Goal: Information Seeking & Learning: Check status

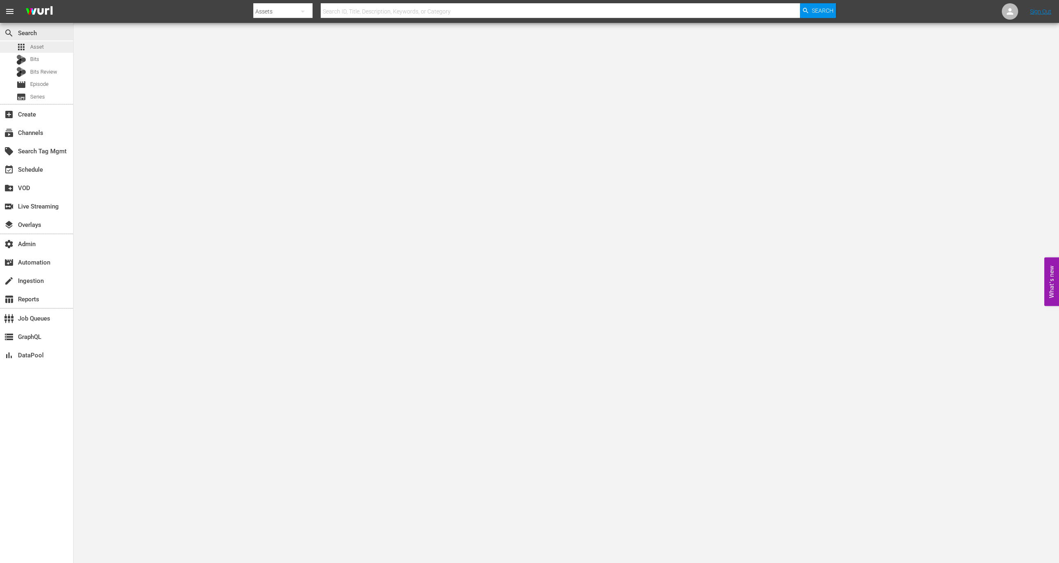
click at [59, 49] on div "apps Asset" at bounding box center [36, 46] width 73 height 11
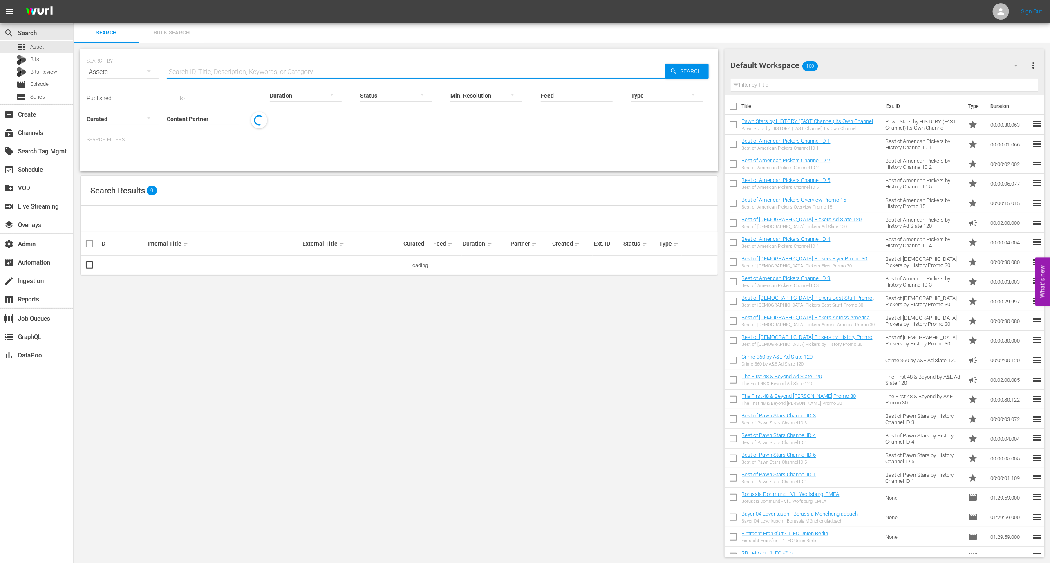
click at [248, 78] on input "text" at bounding box center [416, 72] width 498 height 20
paste input "189026728"
type input "189026728"
click at [171, 266] on link "How Entrepreneurship Education Shapes Future Leaders" at bounding box center [213, 265] width 130 height 6
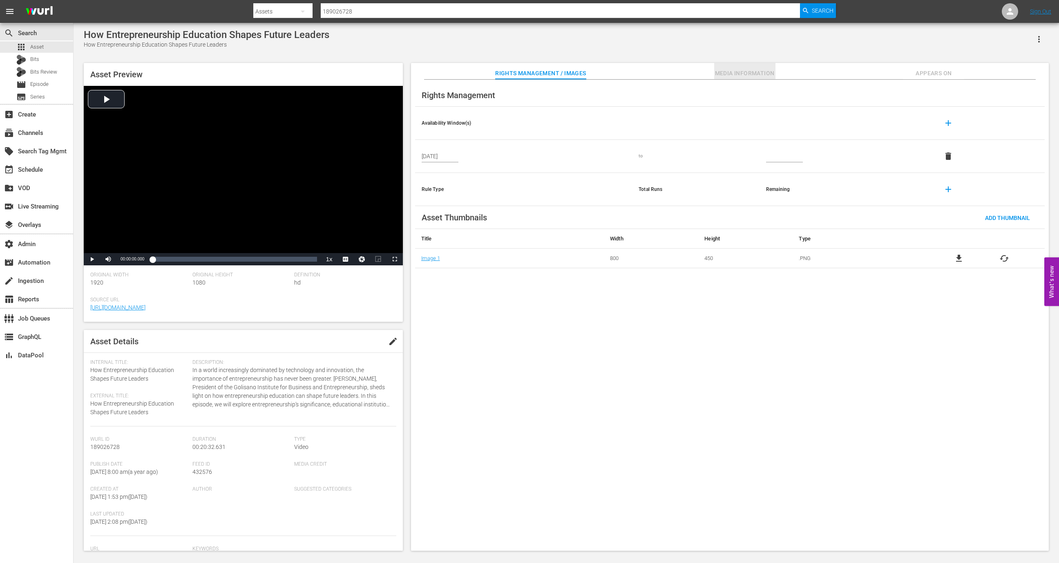
click at [740, 77] on span "Media Information" at bounding box center [744, 73] width 61 height 10
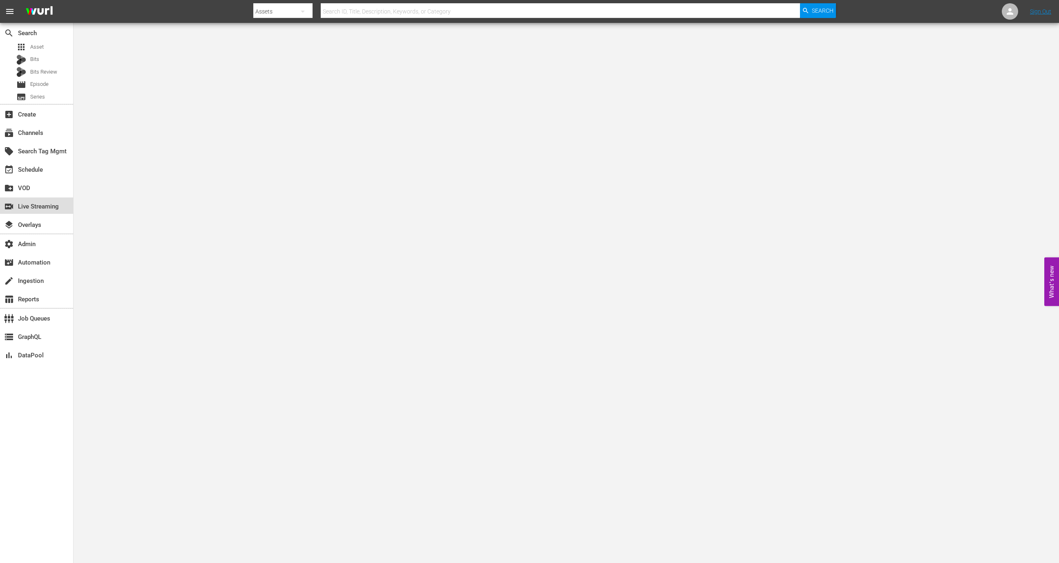
click at [42, 212] on div "switch_video Live Streaming" at bounding box center [36, 205] width 73 height 16
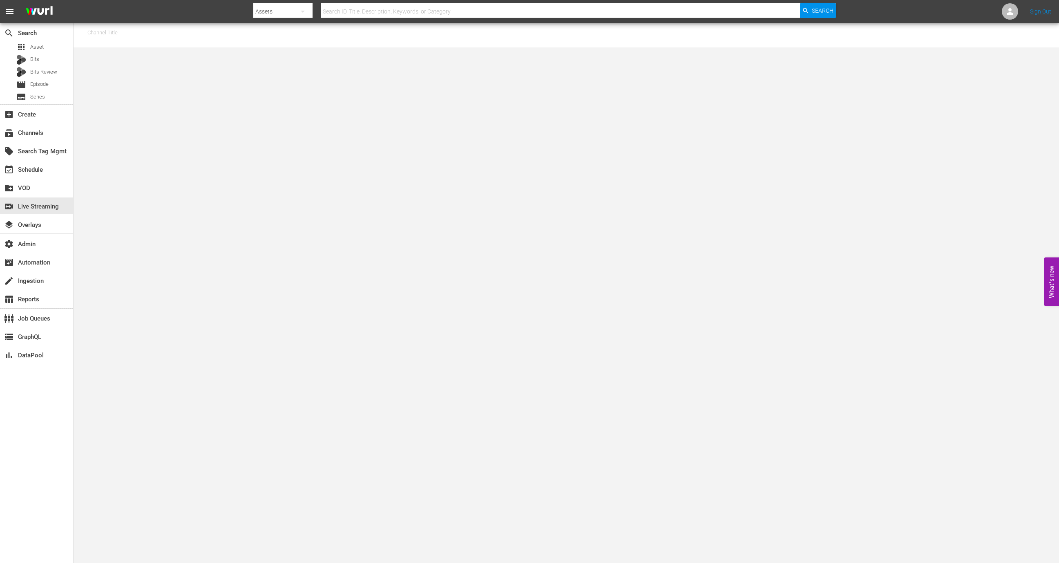
click at [157, 36] on input "text" at bounding box center [139, 33] width 105 height 20
click at [167, 63] on div "RugbyPass TV (1872 - world_rugby_rugbypasstv_1)" at bounding box center [200, 56] width 212 height 20
type input "RugbyPass TV (1872 - world_rugby_rugbypasstv_1)"
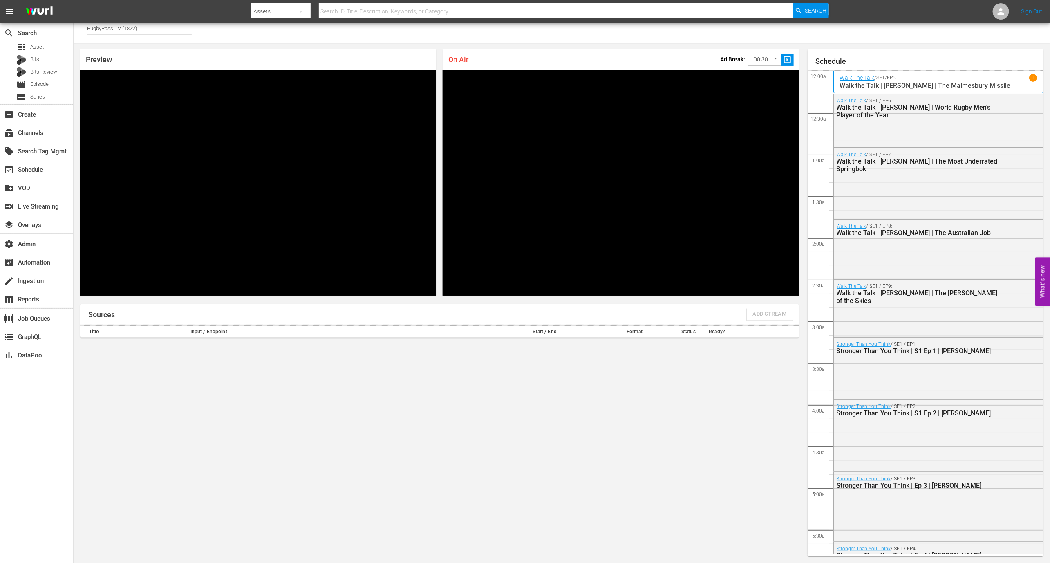
scroll to position [1210, 0]
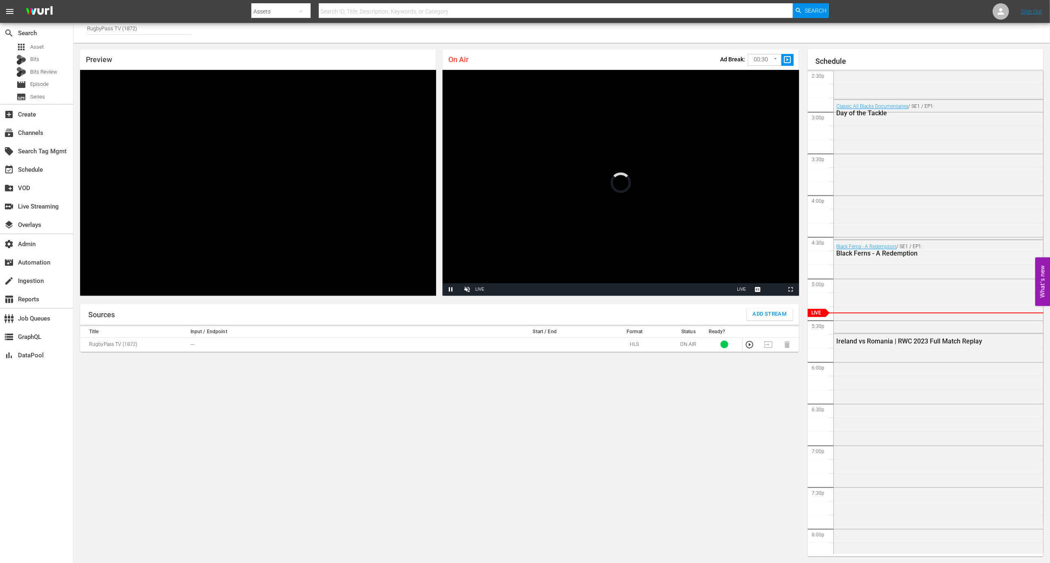
click at [771, 317] on span "Add Stream" at bounding box center [770, 313] width 34 height 9
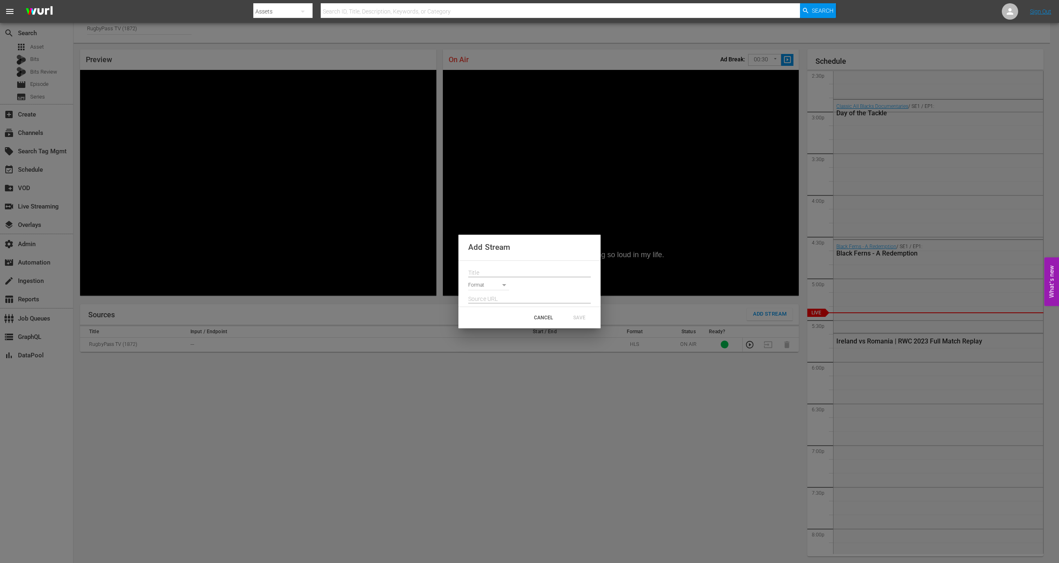
click at [503, 286] on body "menu Search By Assets Search ID, Title, Description, Keywords, or Category Sear…" at bounding box center [529, 277] width 1059 height 563
click at [499, 328] on li "SRT Listener" at bounding box center [492, 326] width 48 height 13
type input "SRT_LISTENER"
click at [496, 267] on input "text" at bounding box center [529, 273] width 123 height 12
type input "Test"
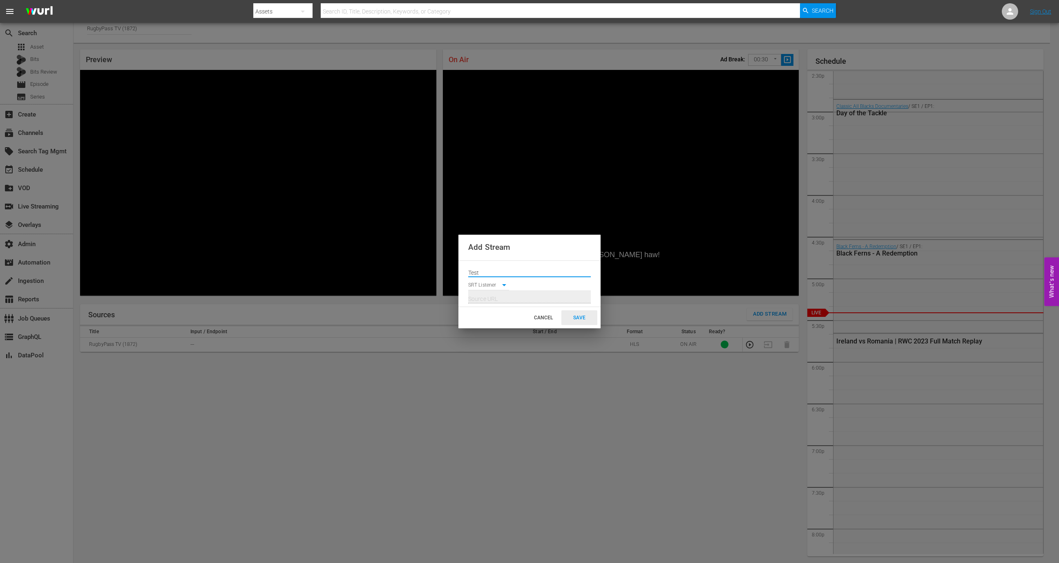
click at [583, 322] on div "SAVE" at bounding box center [579, 317] width 36 height 15
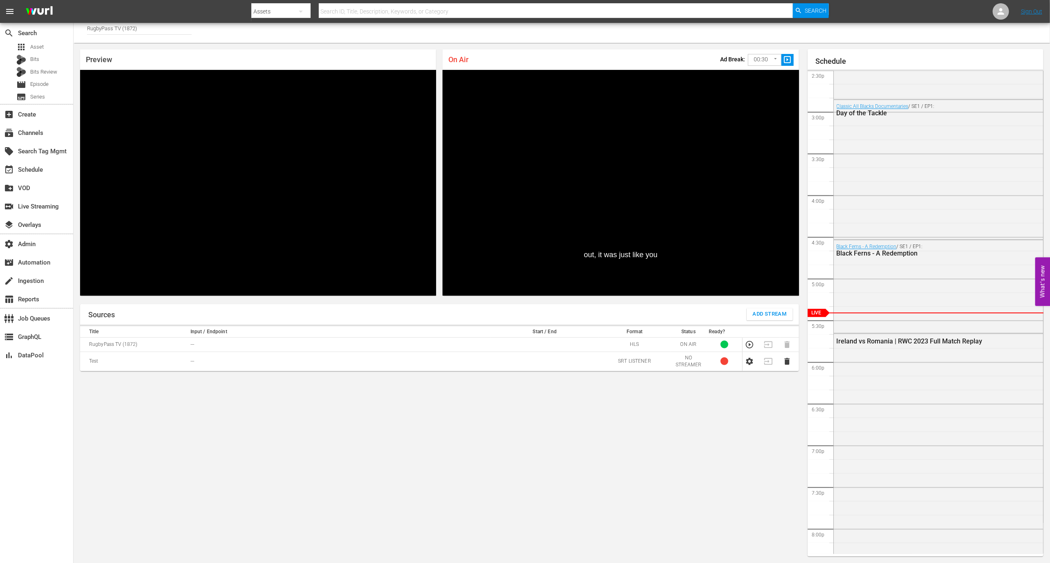
click at [747, 362] on icon "button" at bounding box center [749, 361] width 7 height 7
click at [228, 354] on td "srt://3.217.15.198:26237" at bounding box center [339, 358] width 303 height 14
copy p "srt://3.217.15.198:26237"
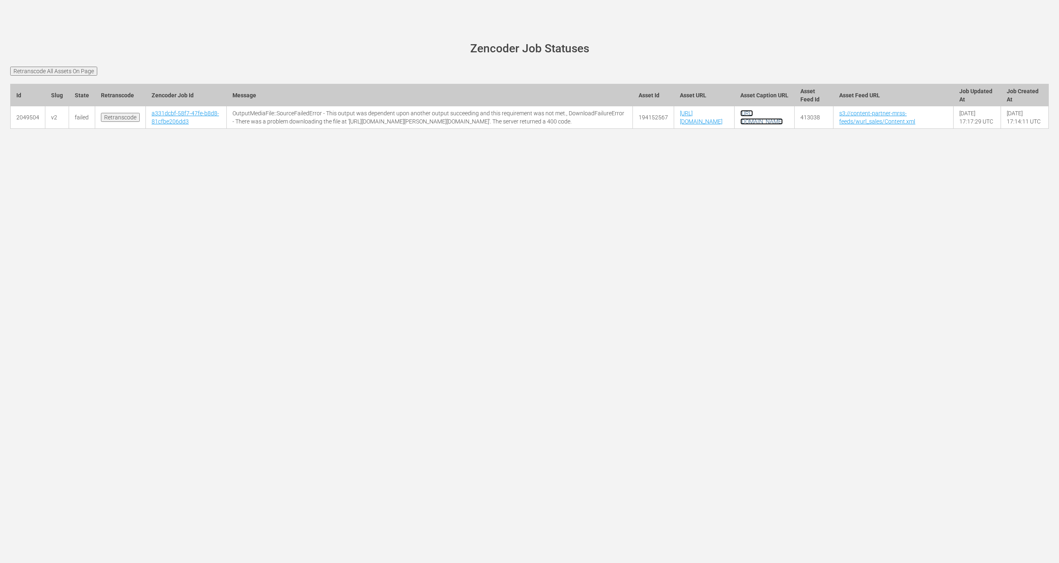
click at [753, 125] on link "[URL][DOMAIN_NAME]" at bounding box center [761, 117] width 42 height 15
click at [161, 125] on link "a331dcbf-58f7-47fe-b8d8-81cfbe206dd3" at bounding box center [185, 117] width 67 height 15
click at [72, 74] on input "Retranscode All Assets On Page" at bounding box center [53, 71] width 87 height 9
click at [85, 80] on main "[PERSON_NAME][DOMAIN_NAME] site status Zencoder Job Statuses Retranscode All As…" at bounding box center [529, 90] width 1059 height 134
click at [84, 67] on input "Retranscode All Assets On Page" at bounding box center [53, 71] width 87 height 9
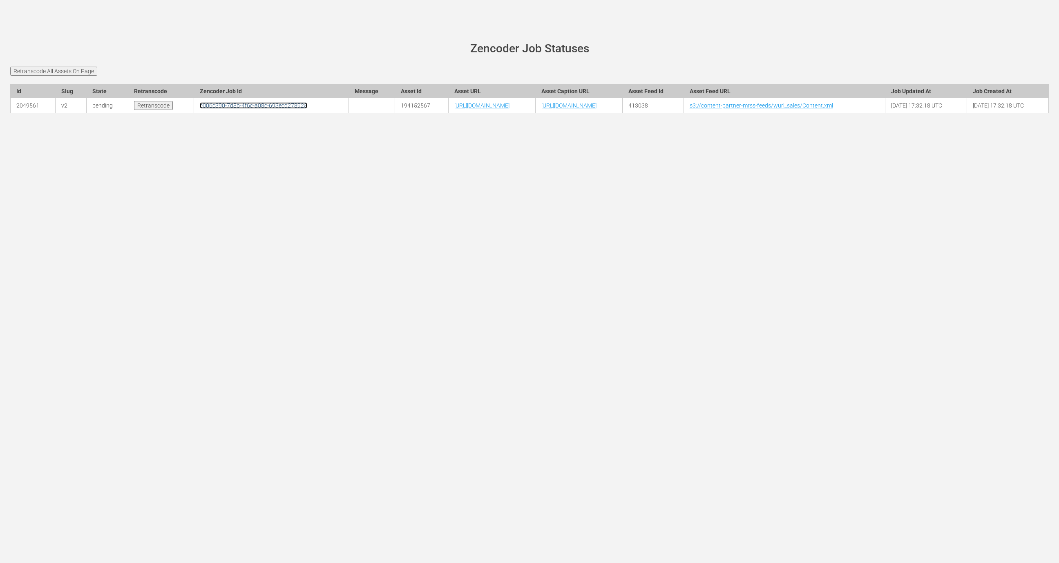
click at [200, 109] on link "c006c390-7d8b-4f6c-a08c-693ecd278925" at bounding box center [253, 105] width 107 height 7
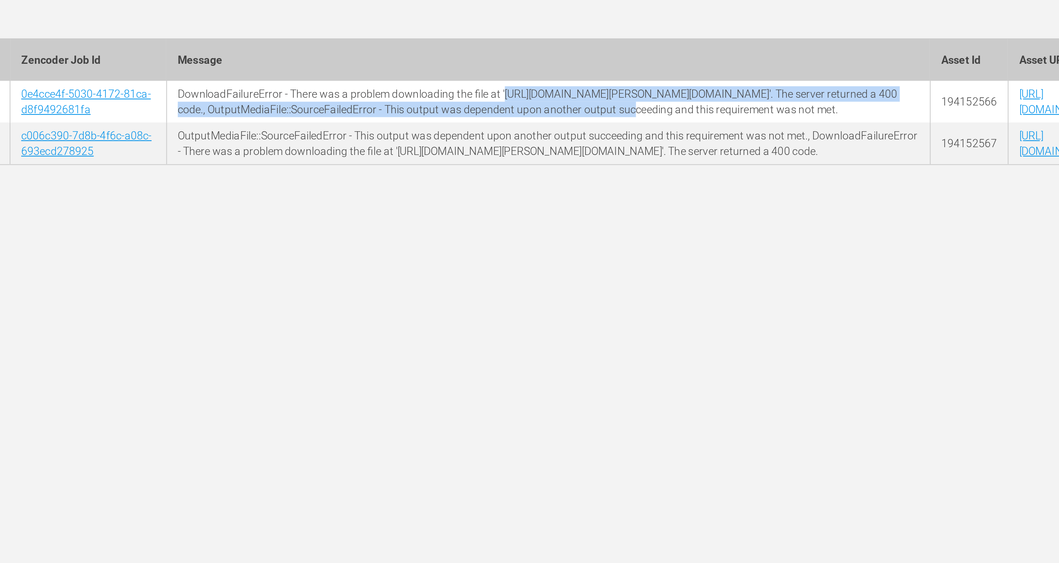
drag, startPoint x: 371, startPoint y: 120, endPoint x: 420, endPoint y: 138, distance: 52.4
click at [420, 128] on td "DownloadFailureError - There was a problem downloading the file at 'https://cap…" at bounding box center [430, 117] width 405 height 22
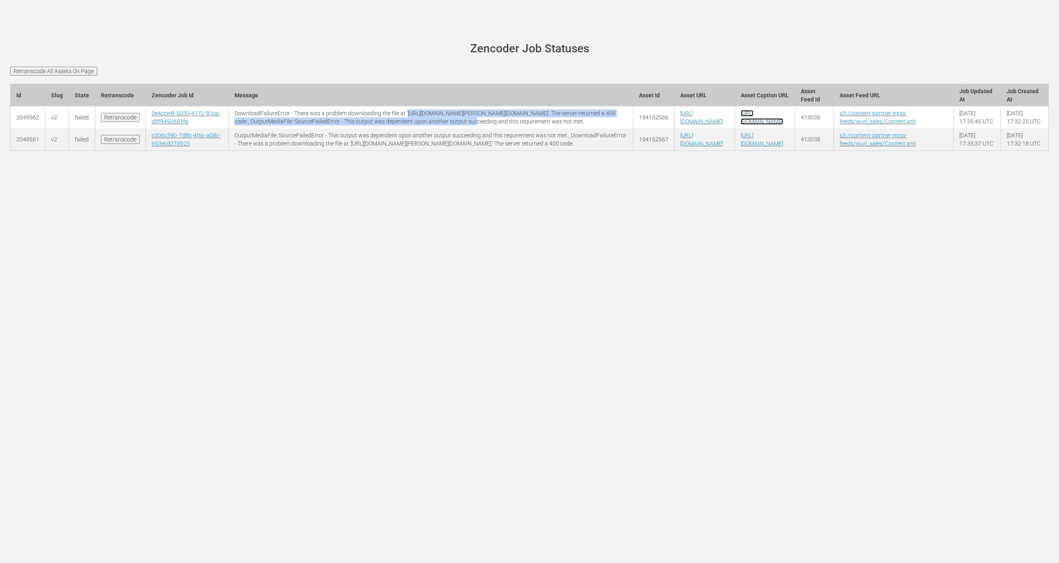
click at [776, 125] on link "[URL][DOMAIN_NAME]" at bounding box center [762, 117] width 42 height 15
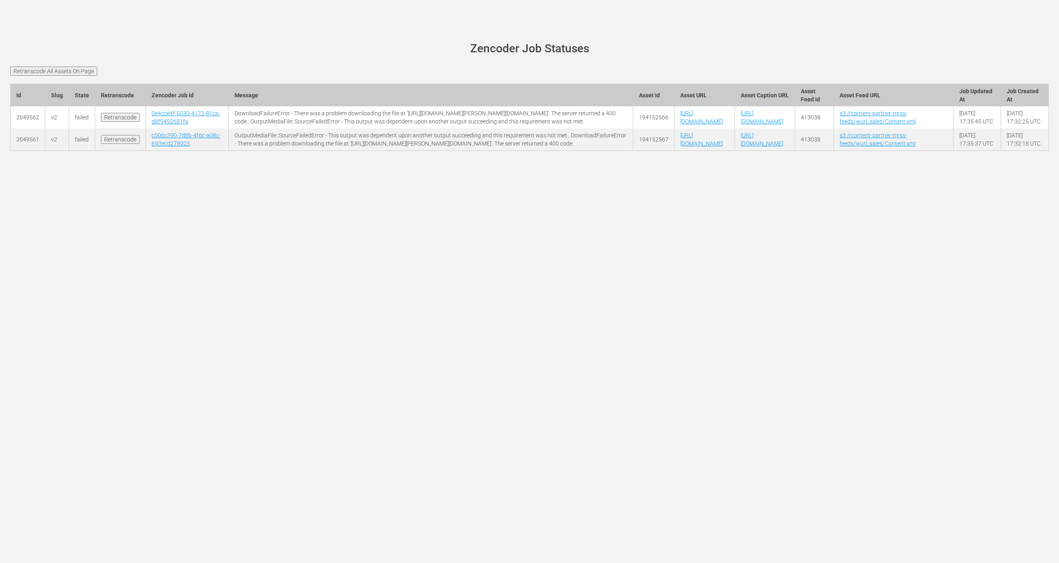
click at [166, 128] on td "0e4cce4f-5030-4172-81ca-d8f9492681fa" at bounding box center [187, 117] width 83 height 22
click at [163, 124] on td "0e4cce4f-5030-4172-81ca-d8f9492681fa" at bounding box center [187, 117] width 83 height 22
click at [163, 125] on link "0e4cce4f-5030-4172-81ca-d8f9492681fa" at bounding box center [186, 117] width 69 height 15
drag, startPoint x: 850, startPoint y: 142, endPoint x: 753, endPoint y: 144, distance: 96.5
click at [753, 128] on td "https://content-partner-mrss-feeds.s3.amazonaws.com/wurl_sales/meltdown_test_da…" at bounding box center [765, 117] width 60 height 22
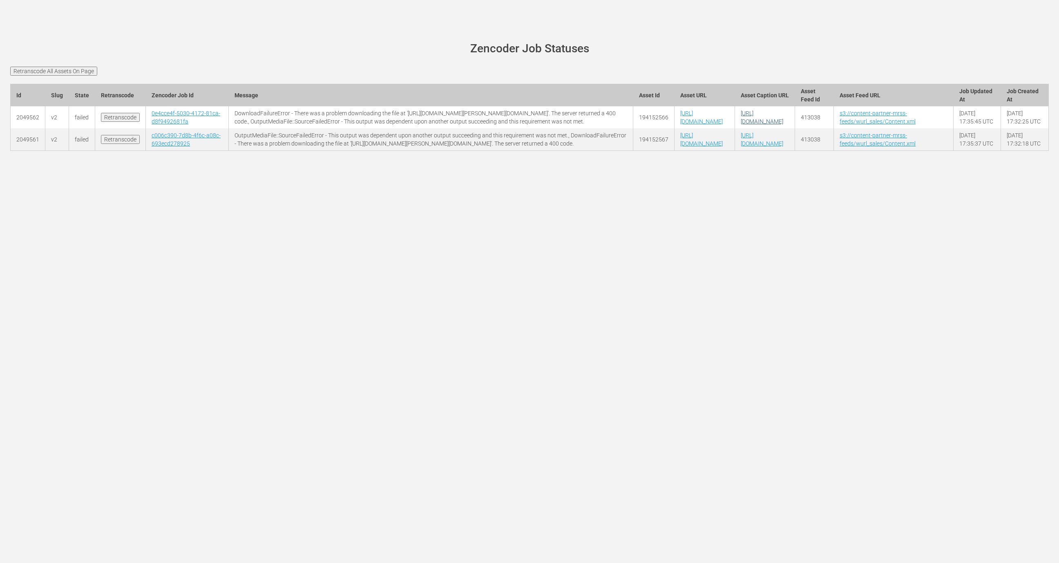
copy link "wurl_sales/meltdown_test_dan.srt"
click at [795, 151] on td "https://content-partner-mrss-feeds.s3.amazonaws.com/wurl_sales/roadtonowhere_te…" at bounding box center [765, 139] width 60 height 22
click at [795, 128] on td "https://content-partner-mrss-feeds.s3.amazonaws.com/wurl_sales/meltdown_test_da…" at bounding box center [765, 117] width 60 height 22
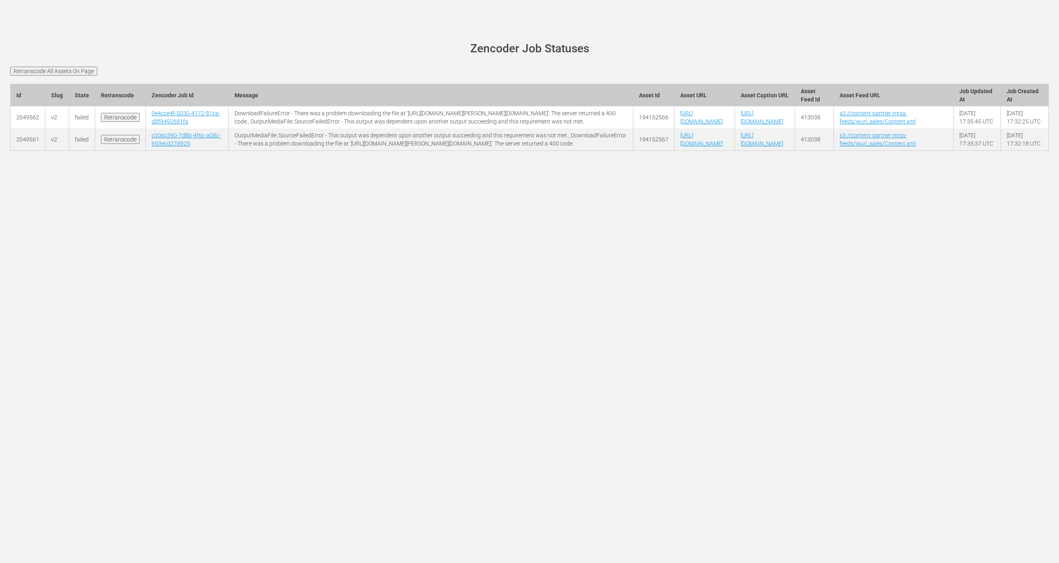
click at [795, 128] on td "https://content-partner-mrss-feeds.s3.amazonaws.com/wurl_sales/meltdown_test_da…" at bounding box center [765, 117] width 60 height 22
drag, startPoint x: 850, startPoint y: 140, endPoint x: 783, endPoint y: 141, distance: 67.4
click at [783, 128] on td "https://content-partner-mrss-feeds.s3.amazonaws.com/wurl_sales/meltdown_test_da…" at bounding box center [765, 117] width 60 height 22
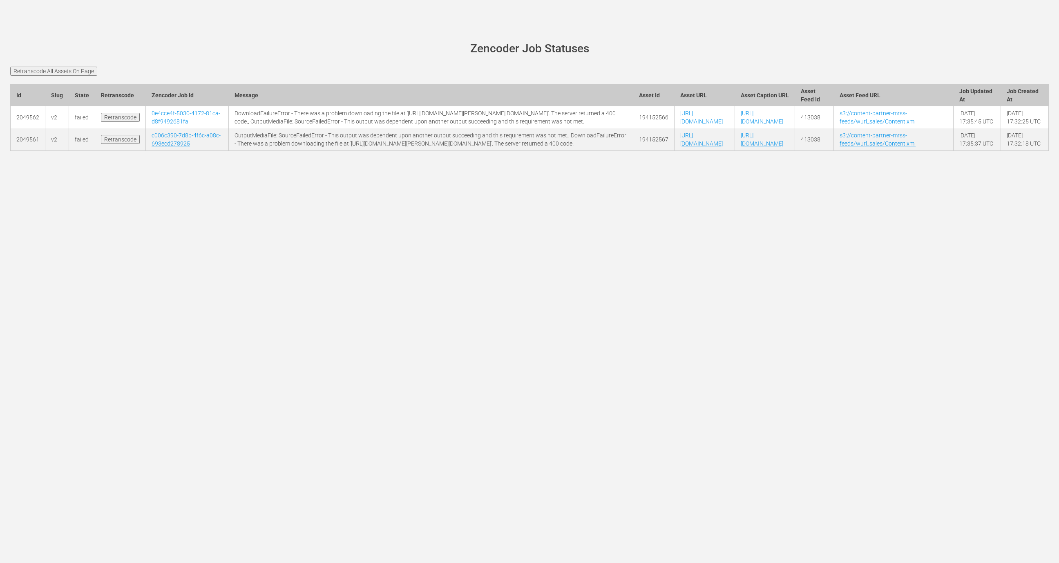
click at [795, 128] on td "https://content-partner-mrss-feeds.s3.amazonaws.com/wurl_sales/meltdown_test_da…" at bounding box center [765, 117] width 60 height 22
drag, startPoint x: 844, startPoint y: 141, endPoint x: 792, endPoint y: 143, distance: 52.0
click at [792, 128] on td "https://content-partner-mrss-feeds.s3.amazonaws.com/wurl_sales/meltdown_test_da…" at bounding box center [765, 117] width 60 height 22
click at [791, 128] on td "https://content-partner-mrss-feeds.s3.amazonaws.com/wurl_sales/meltdown_test_da…" at bounding box center [765, 117] width 60 height 22
click at [633, 128] on td "194152566" at bounding box center [653, 117] width 41 height 22
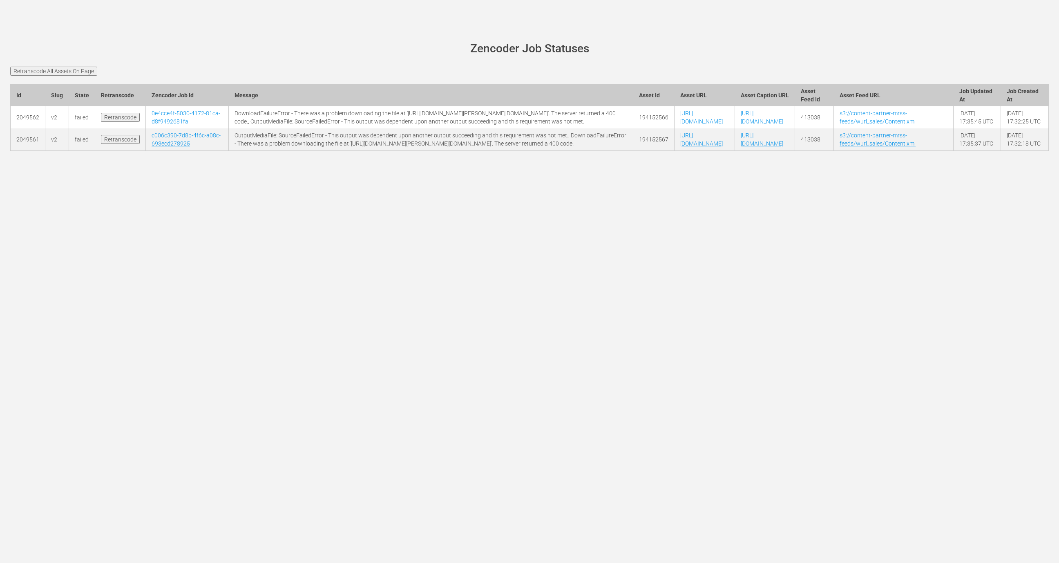
click at [633, 128] on td "194152566" at bounding box center [653, 117] width 41 height 22
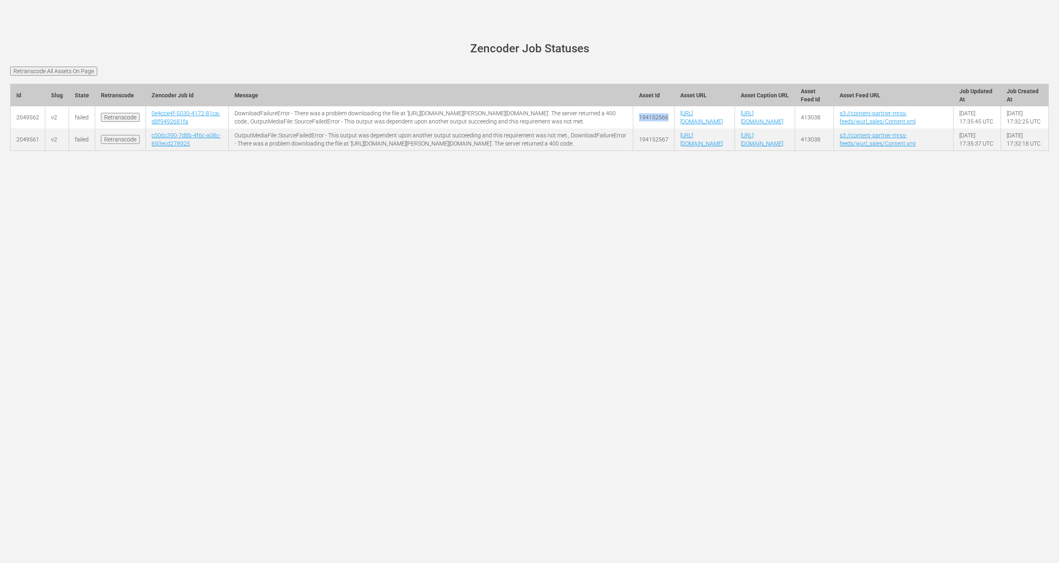
copy td "194152566"
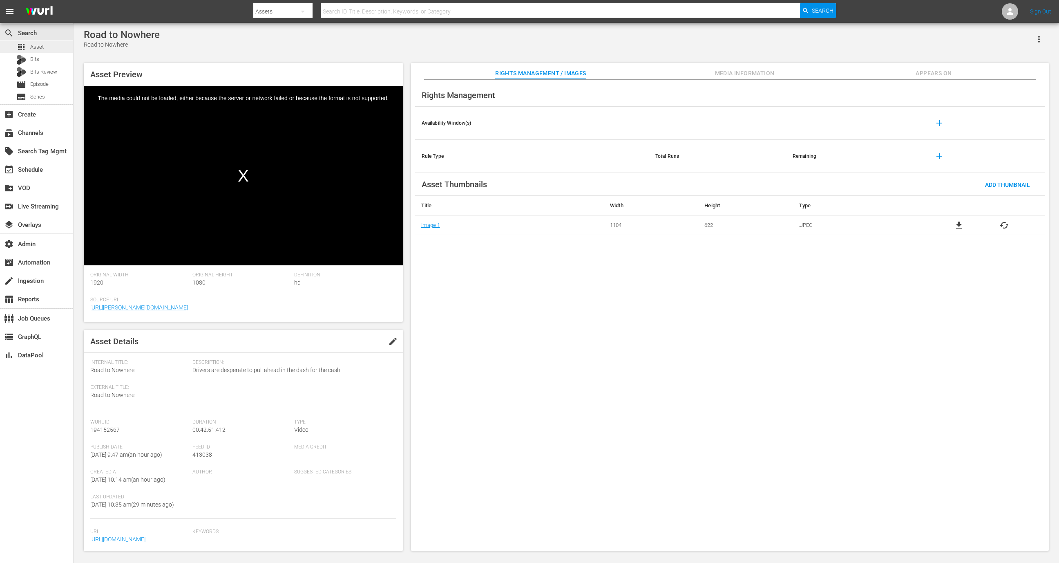
click at [53, 51] on div "apps Asset" at bounding box center [36, 46] width 73 height 11
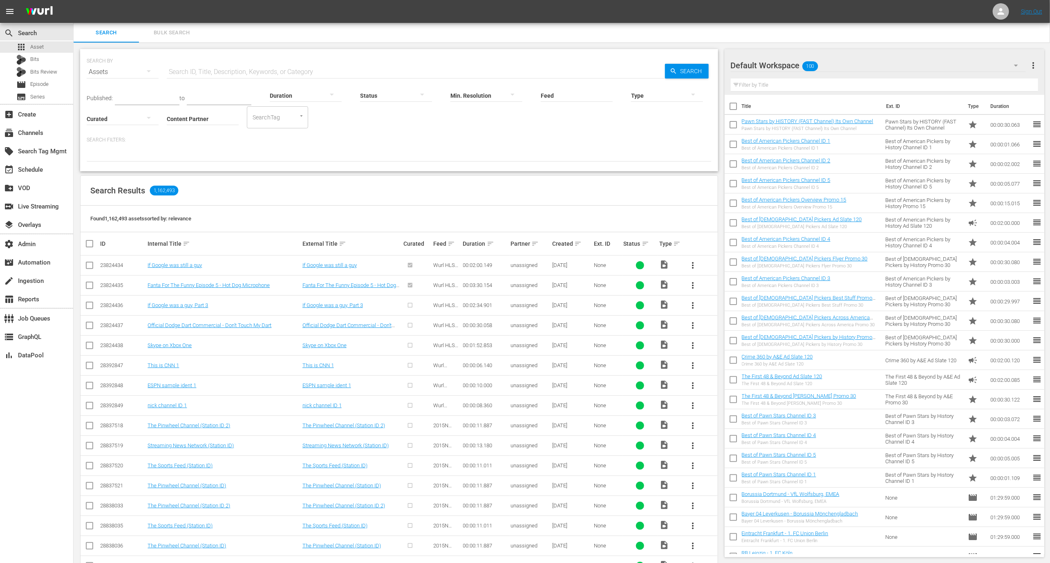
click at [184, 83] on div "Published: to Duration Status Min. Resolution Feed Feed Title Type Curated Cont…" at bounding box center [399, 105] width 625 height 47
click at [196, 113] on input "Content Partner" at bounding box center [203, 119] width 72 height 29
click at [214, 139] on div "Wurl Sales (167)" at bounding box center [233, 142] width 120 height 20
type input "Wurl Sales (167)"
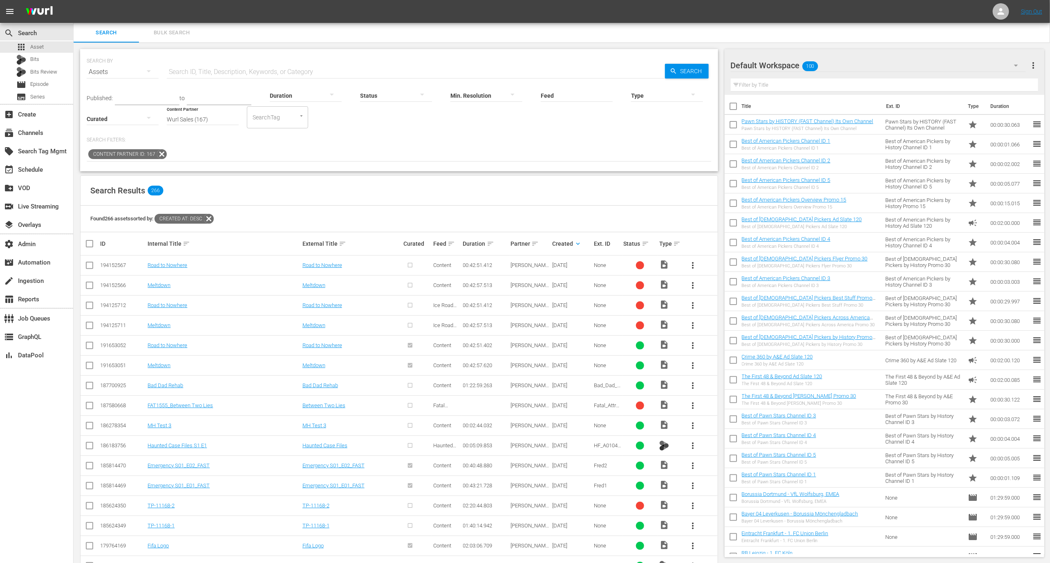
click at [336, 282] on div "Meltdown" at bounding box center [351, 285] width 98 height 6
click at [310, 283] on link "Meltdown" at bounding box center [313, 285] width 23 height 6
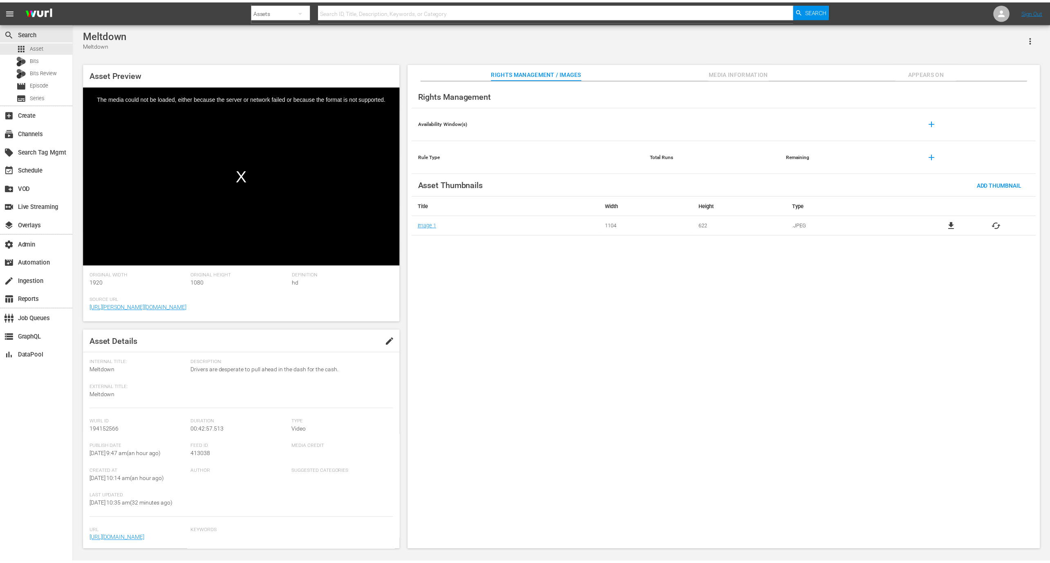
scroll to position [45, 0]
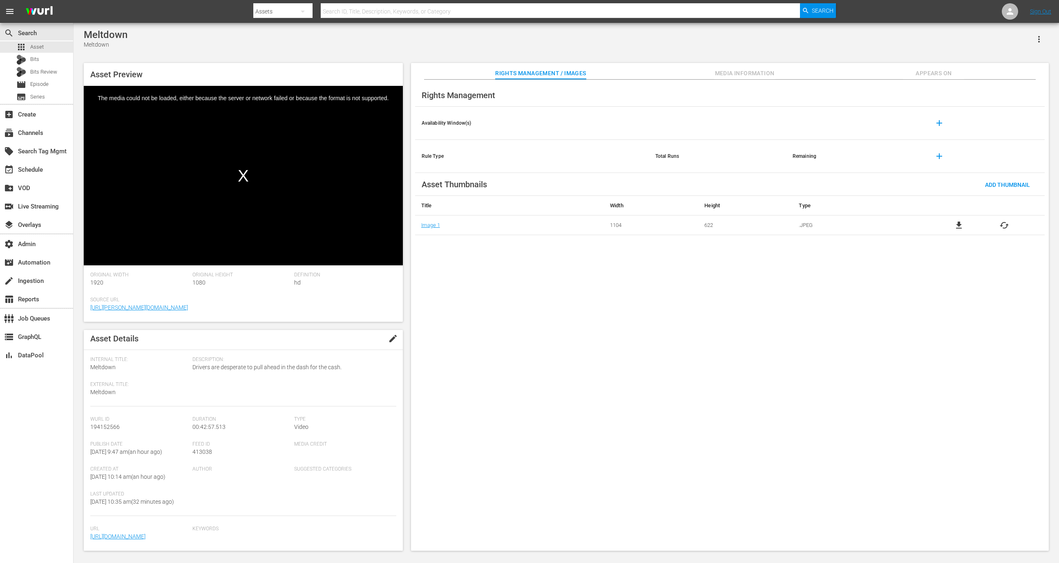
click at [205, 448] on span "413038" at bounding box center [202, 451] width 20 height 7
copy span "413038"
click at [55, 42] on div "apps Asset" at bounding box center [36, 46] width 73 height 11
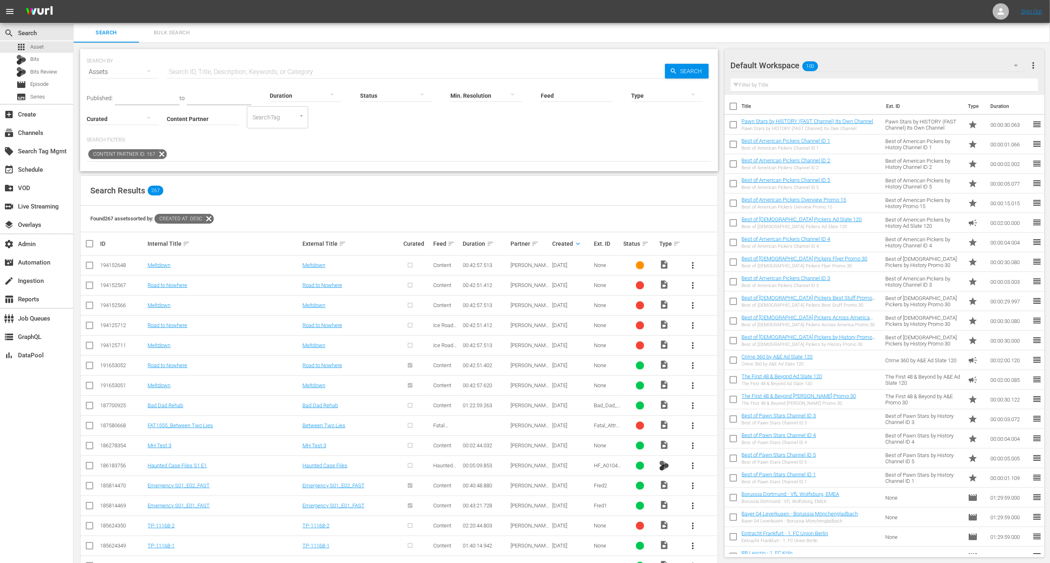
click at [123, 264] on div "194152648" at bounding box center [122, 265] width 45 height 6
copy div "194152648"
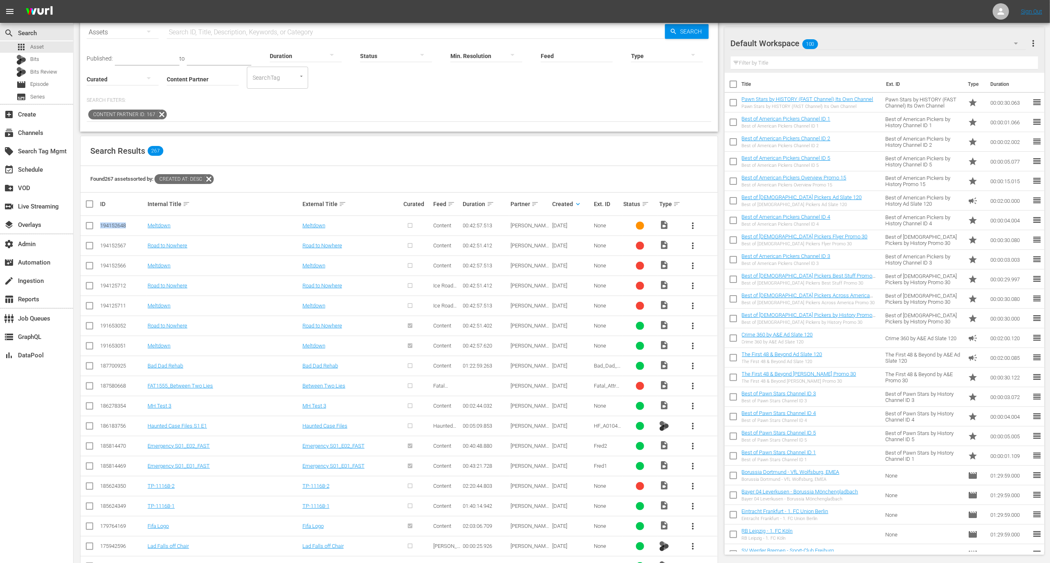
scroll to position [45, 0]
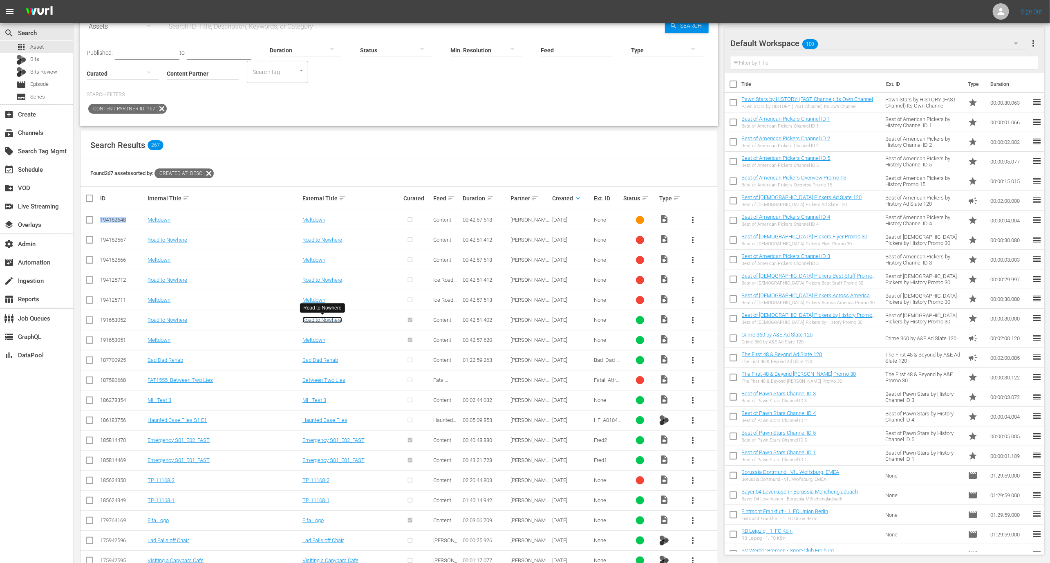
click at [322, 320] on link "Road to Nowhere" at bounding box center [322, 320] width 40 height 6
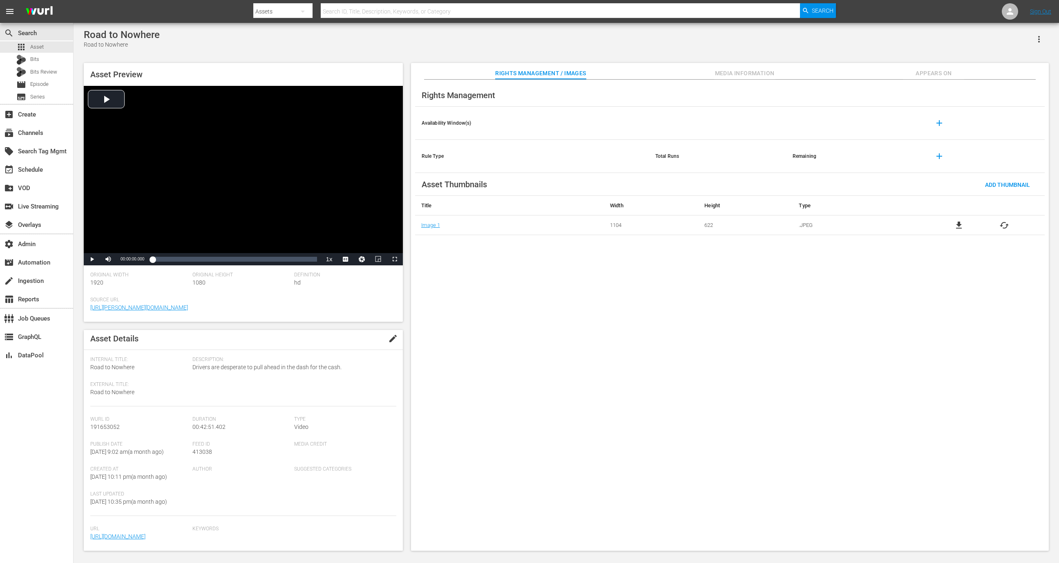
scroll to position [45, 0]
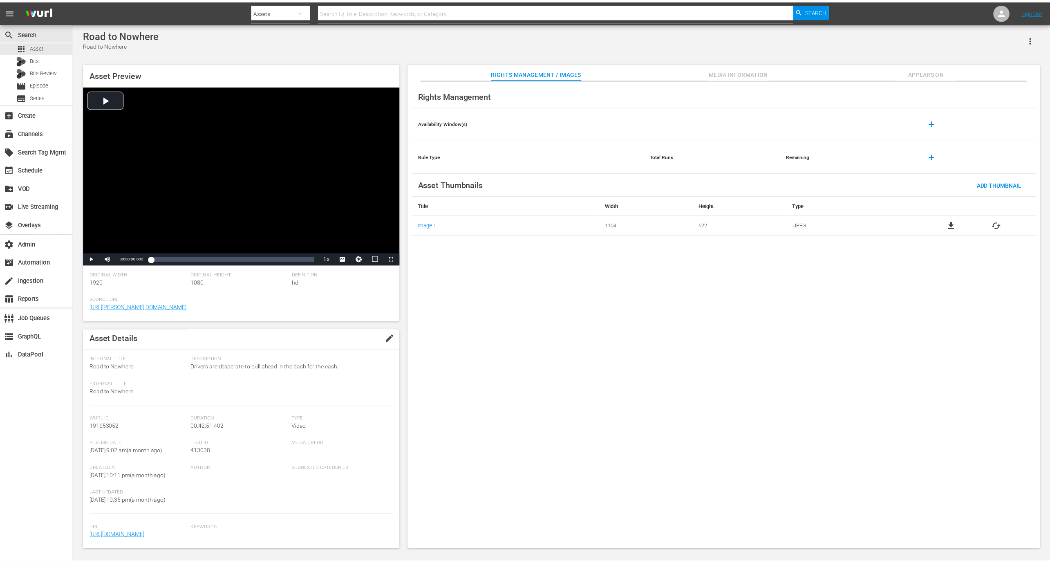
scroll to position [1, 0]
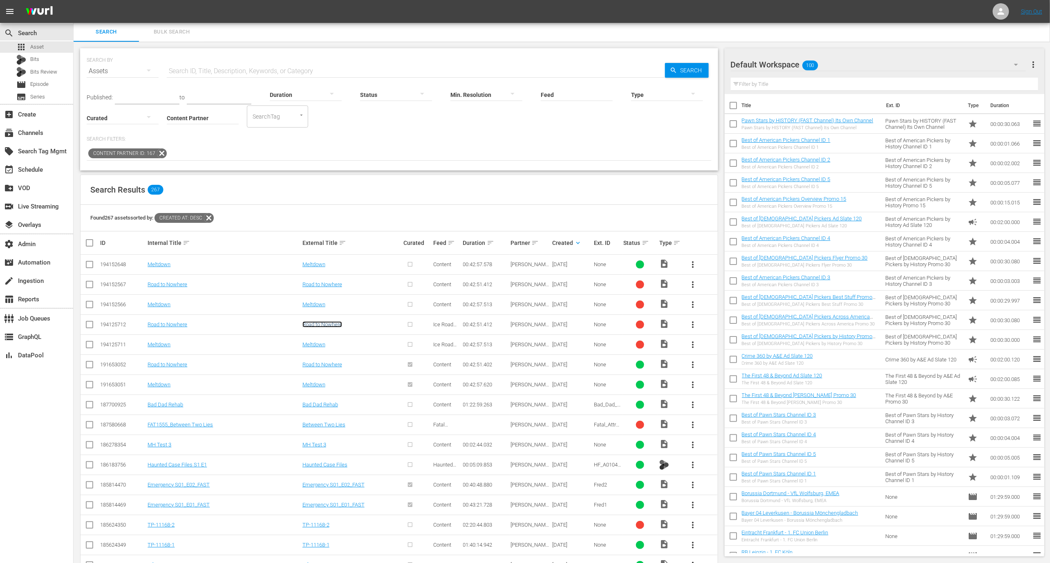
click at [330, 325] on link "Road to Nowhere" at bounding box center [322, 324] width 40 height 6
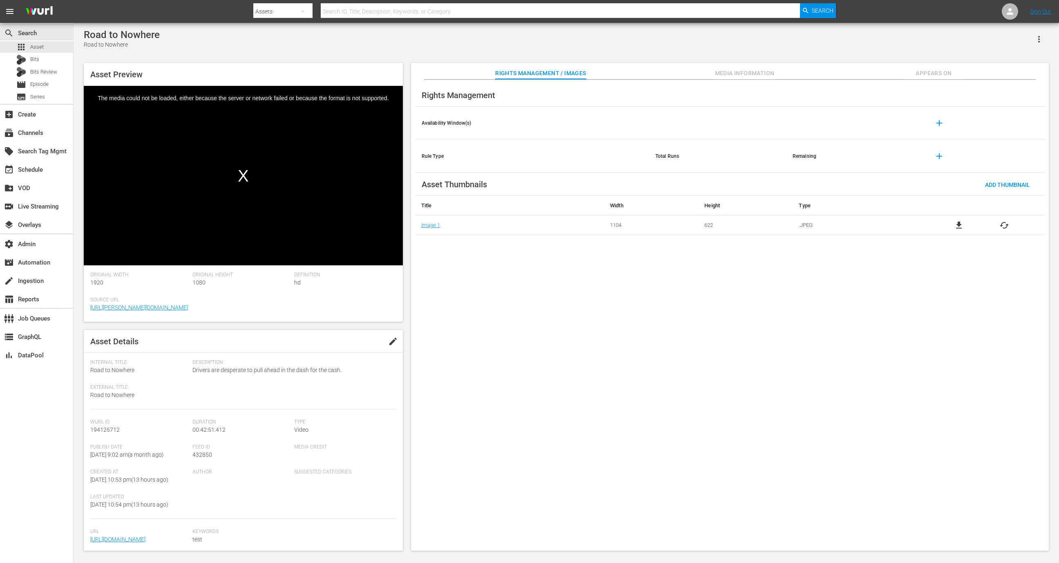
scroll to position [45, 0]
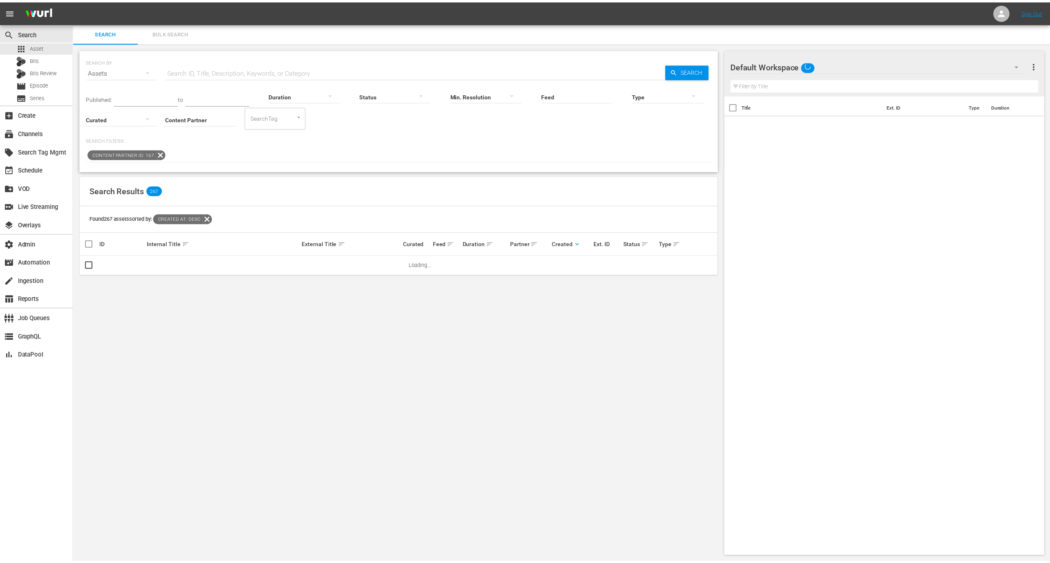
scroll to position [1, 0]
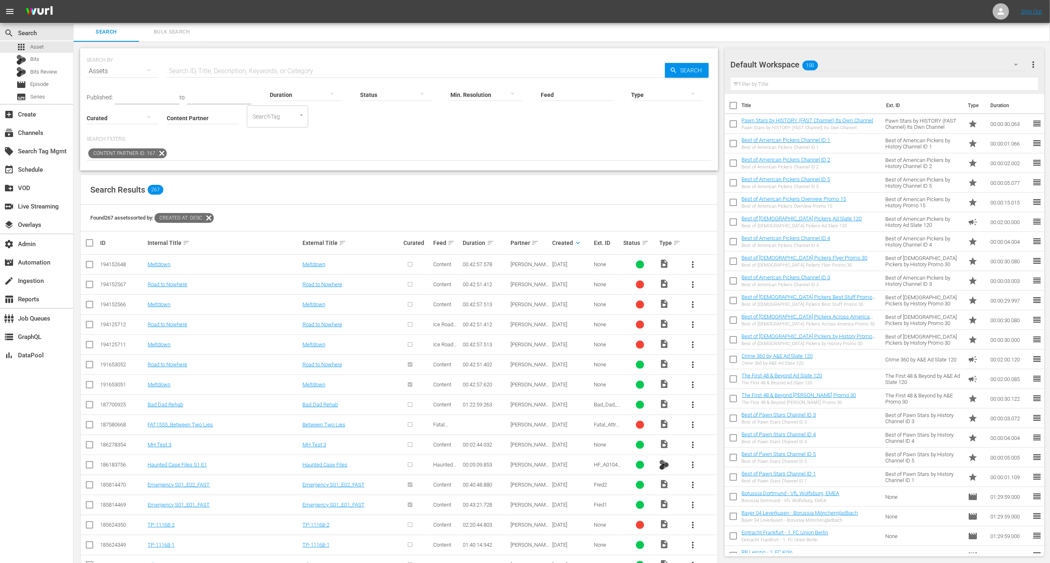
click at [146, 265] on td "Meltdown" at bounding box center [223, 265] width 154 height 20
click at [152, 263] on link "Meltdown" at bounding box center [159, 264] width 23 height 6
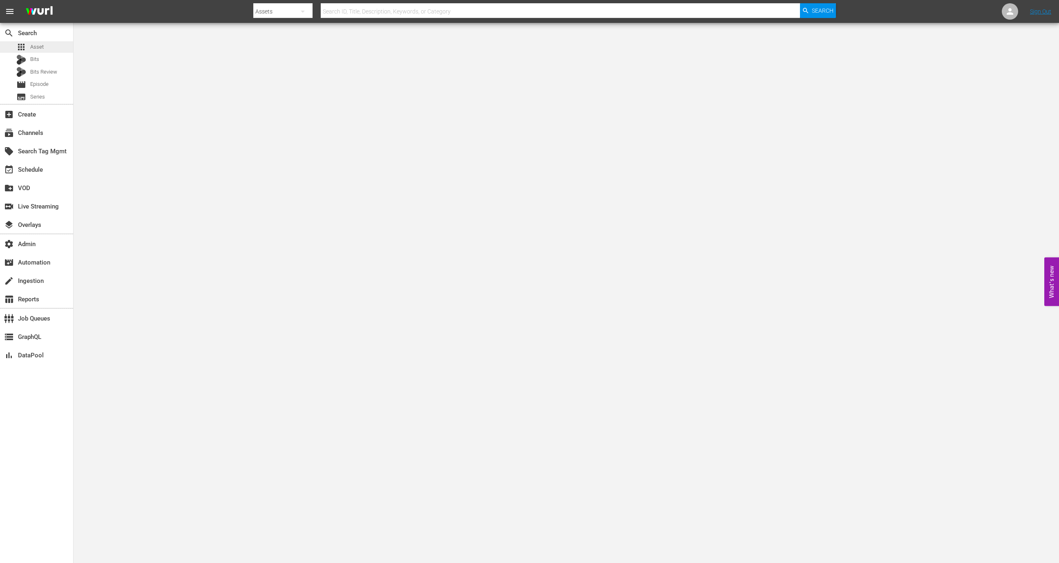
click at [46, 45] on div "apps Asset" at bounding box center [36, 46] width 73 height 11
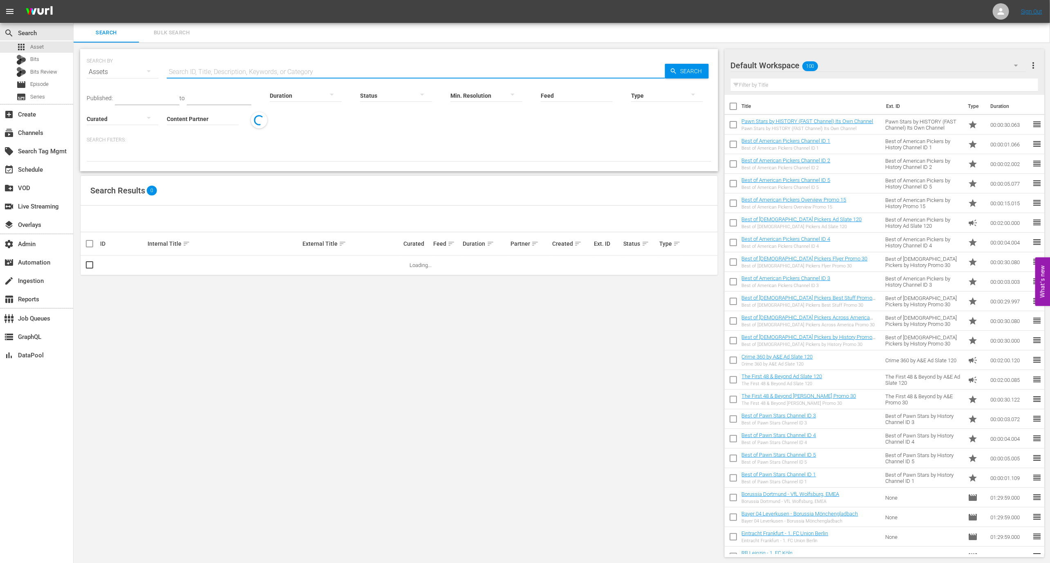
click at [222, 73] on input "text" at bounding box center [416, 72] width 498 height 20
paste input "A51028158"
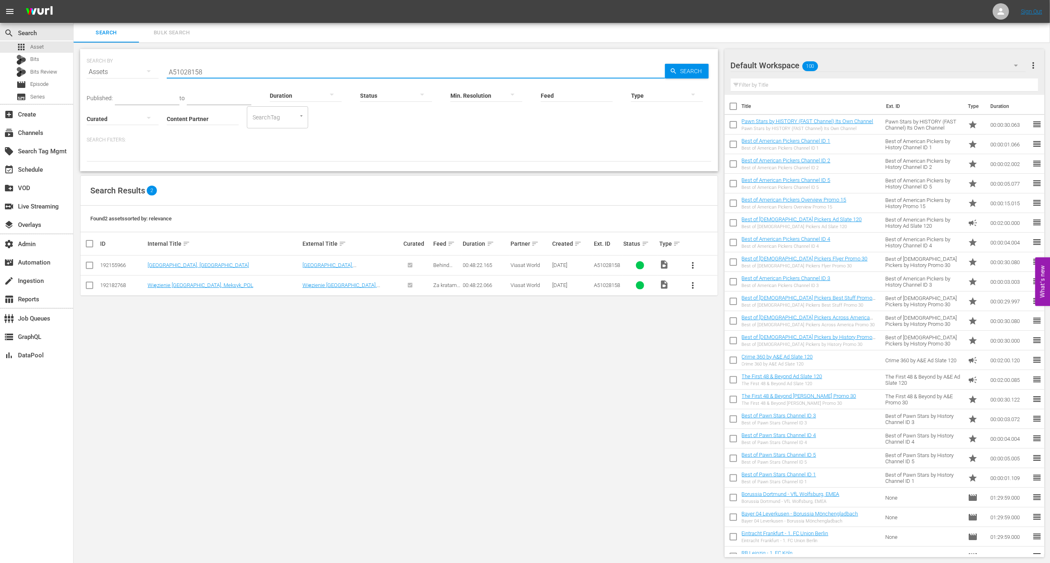
type input "A51028158"
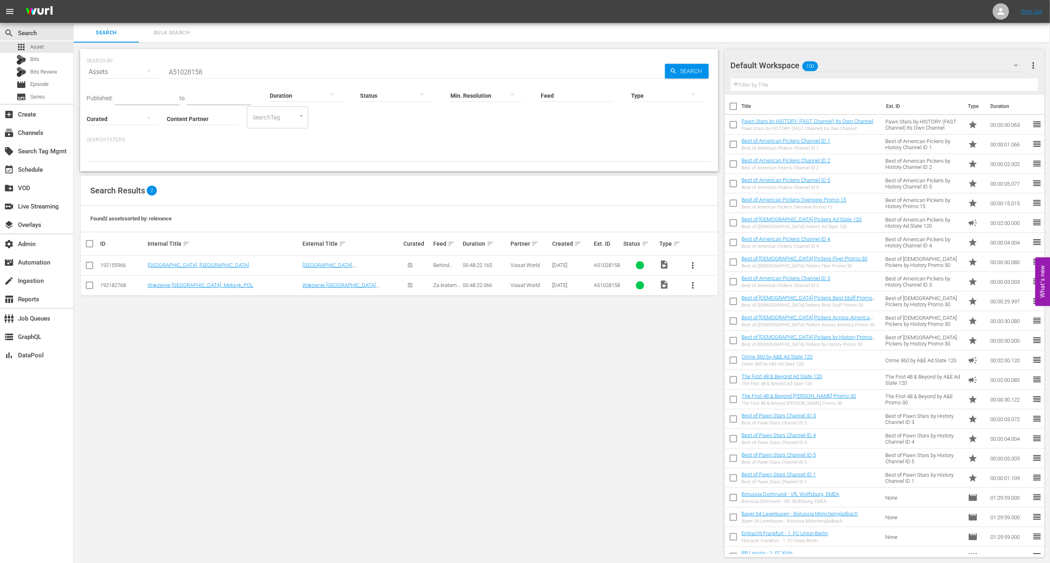
click at [114, 265] on div "192155966" at bounding box center [122, 265] width 45 height 6
copy div "192155966"
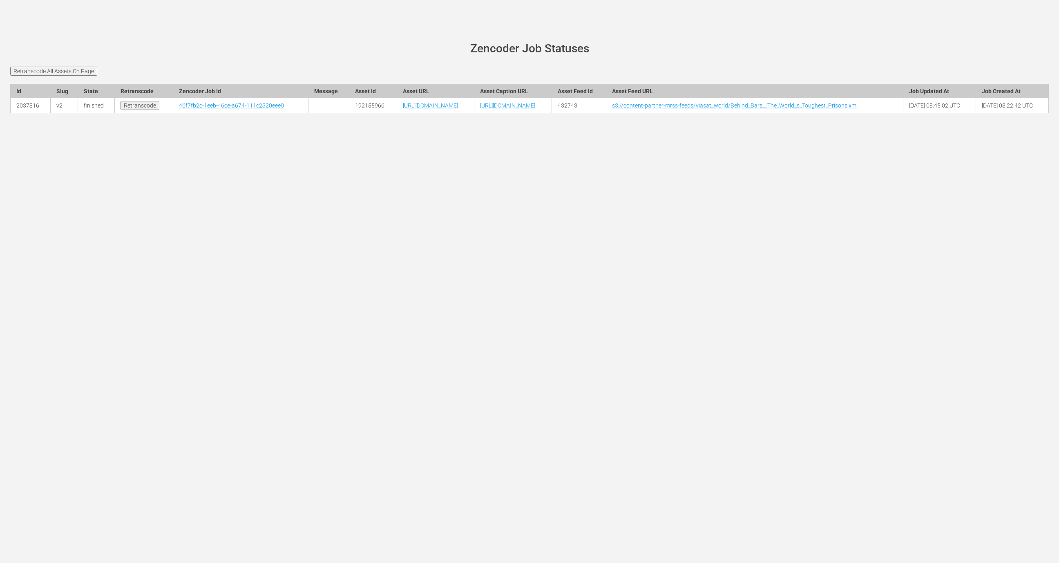
click at [542, 113] on td "https://content-partner-mrss-feeds.s3.amazonaws.com/viasat_world/A51028158_DAN.…" at bounding box center [512, 105] width 77 height 15
click at [535, 109] on link "https://content-partner-mrss-feeds.s3.amazonaws.com/viasat_world/A51028158_DAN.…" at bounding box center [507, 105] width 55 height 7
click at [300, 220] on div "wurl-scheduler.com site status Zencoder Job Statuses Retranscode All Assets On …" at bounding box center [529, 281] width 1059 height 563
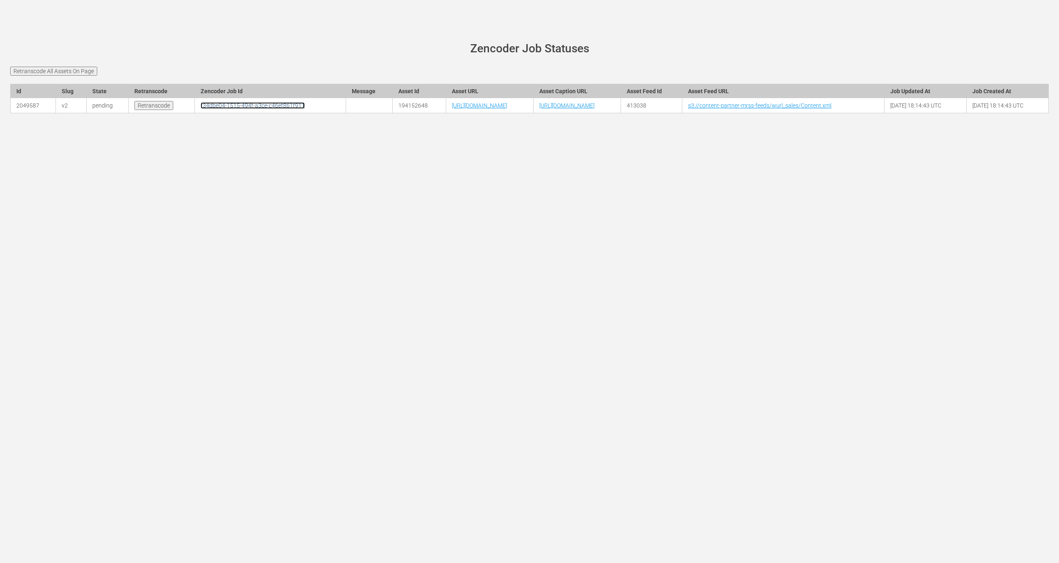
click at [201, 109] on link "f34dbe04-1515-494f-a3ce-c46ef861f911" at bounding box center [253, 105] width 104 height 7
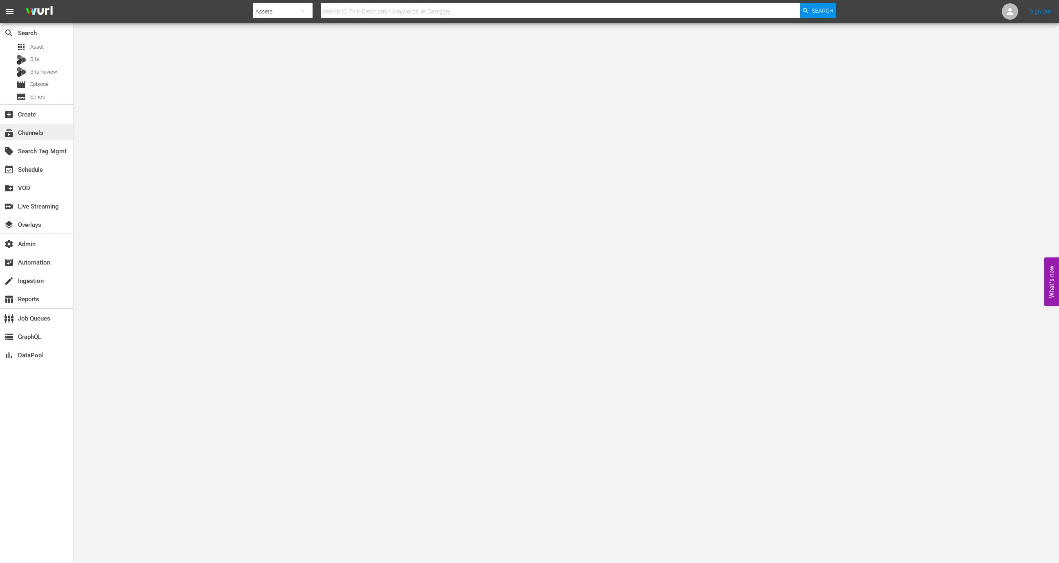
click at [44, 136] on div "subscriptions Channels" at bounding box center [36, 132] width 73 height 16
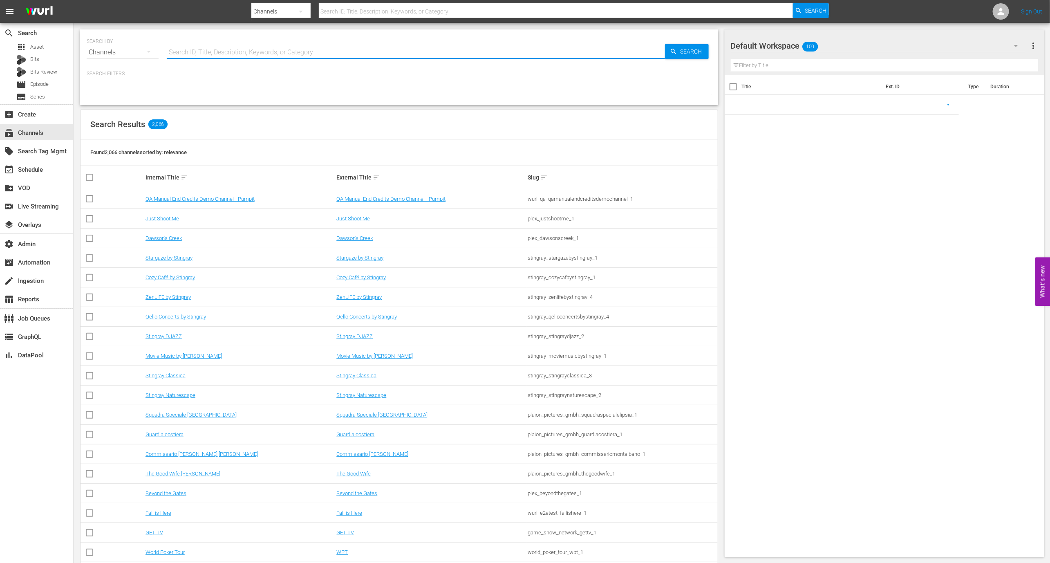
click at [203, 50] on input "text" at bounding box center [416, 52] width 498 height 20
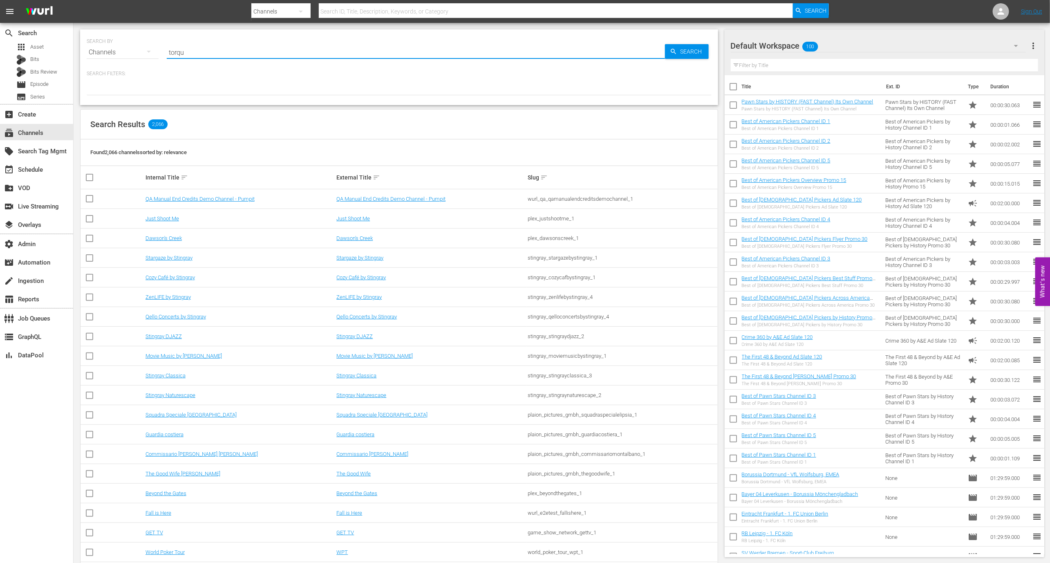
type input "torque"
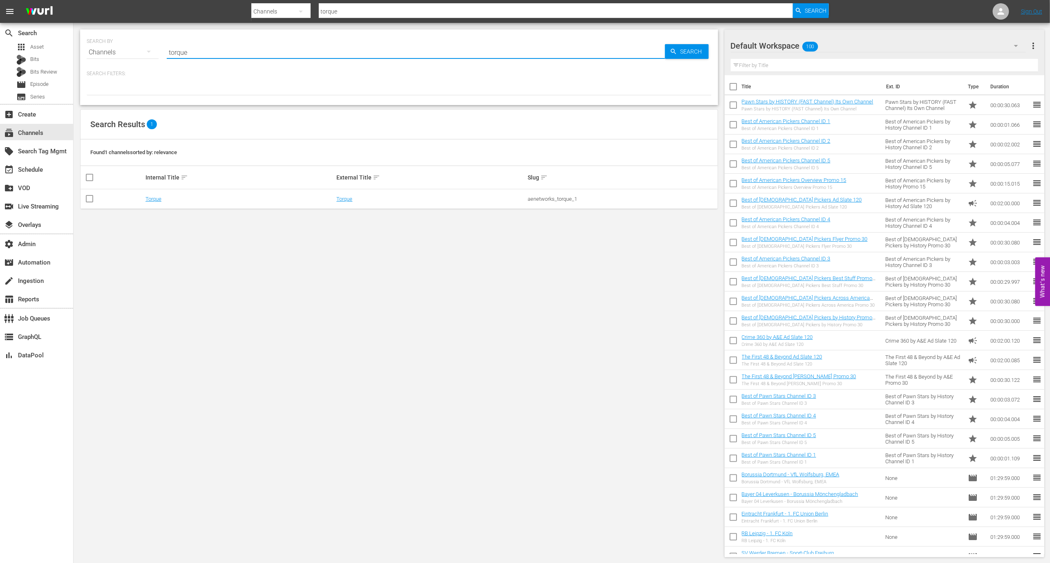
type input "torque"
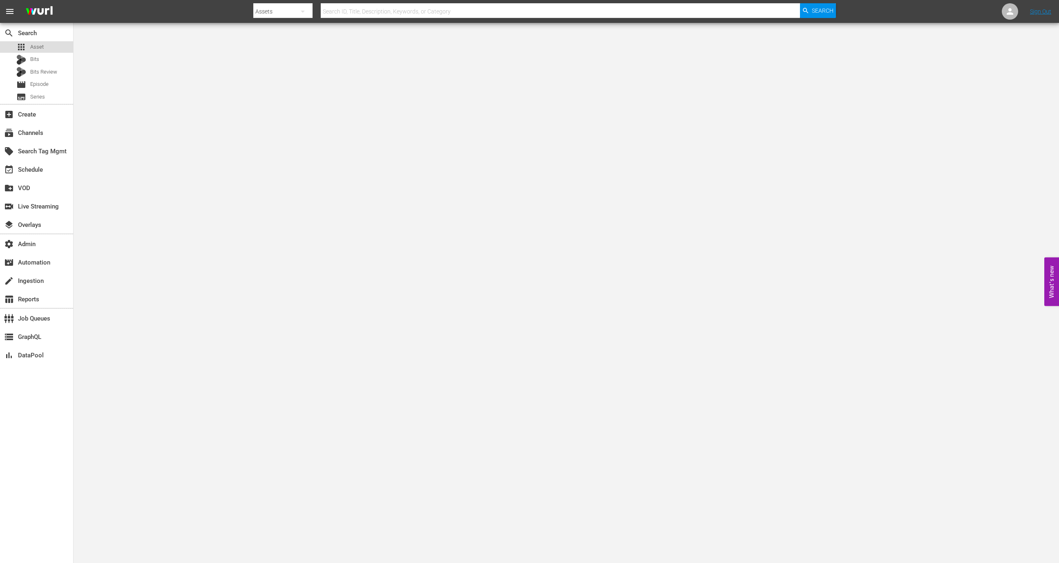
click at [43, 45] on span "Asset" at bounding box center [36, 47] width 13 height 8
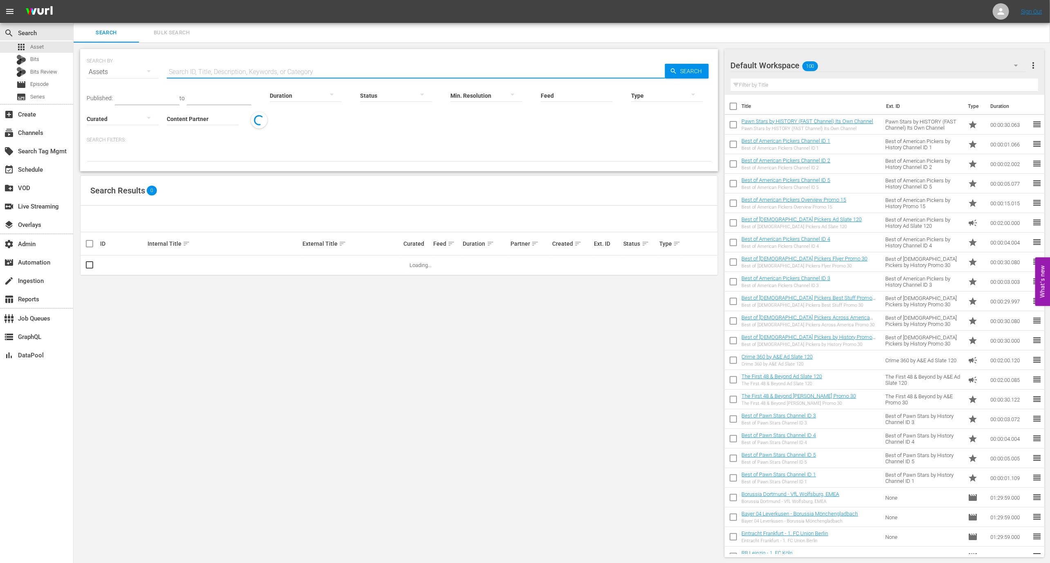
click at [272, 62] on input "text" at bounding box center [416, 72] width 498 height 20
paste input "194152648"
type input "194152648"
click at [160, 263] on link "Meltdown" at bounding box center [159, 265] width 23 height 6
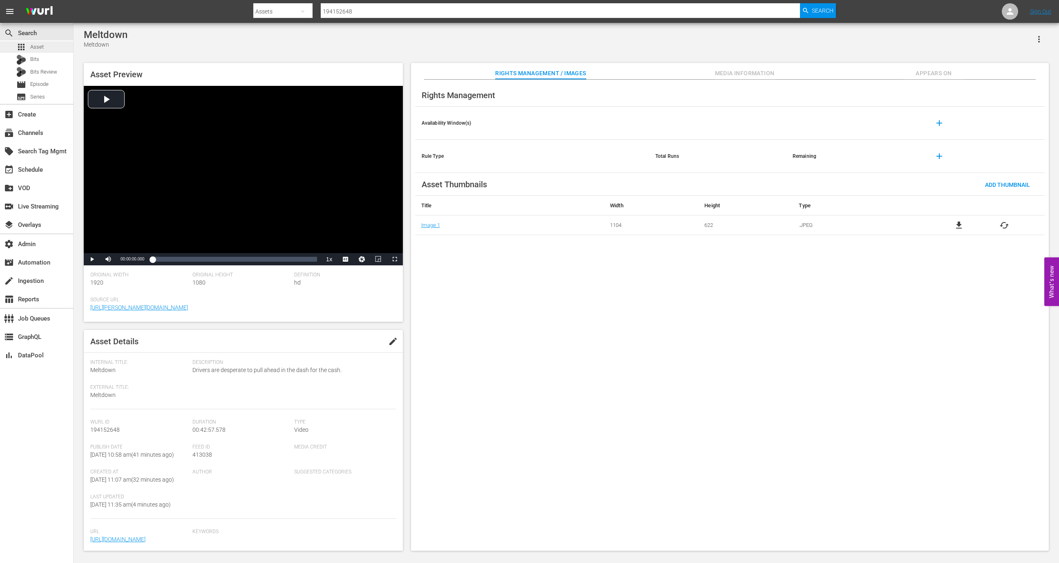
click at [41, 48] on span "Asset" at bounding box center [36, 47] width 13 height 8
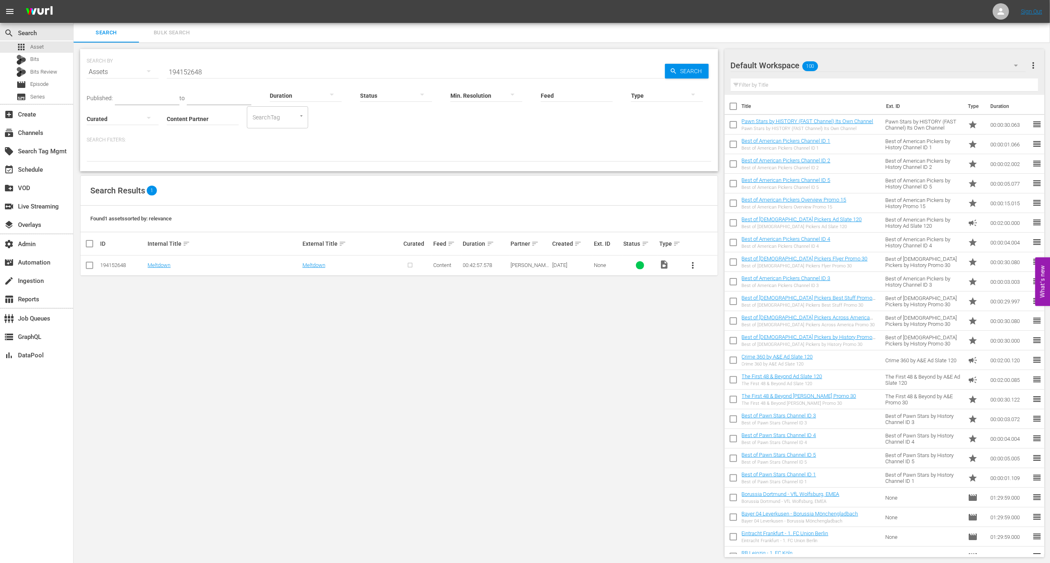
click at [224, 73] on input "194152648" at bounding box center [416, 72] width 498 height 20
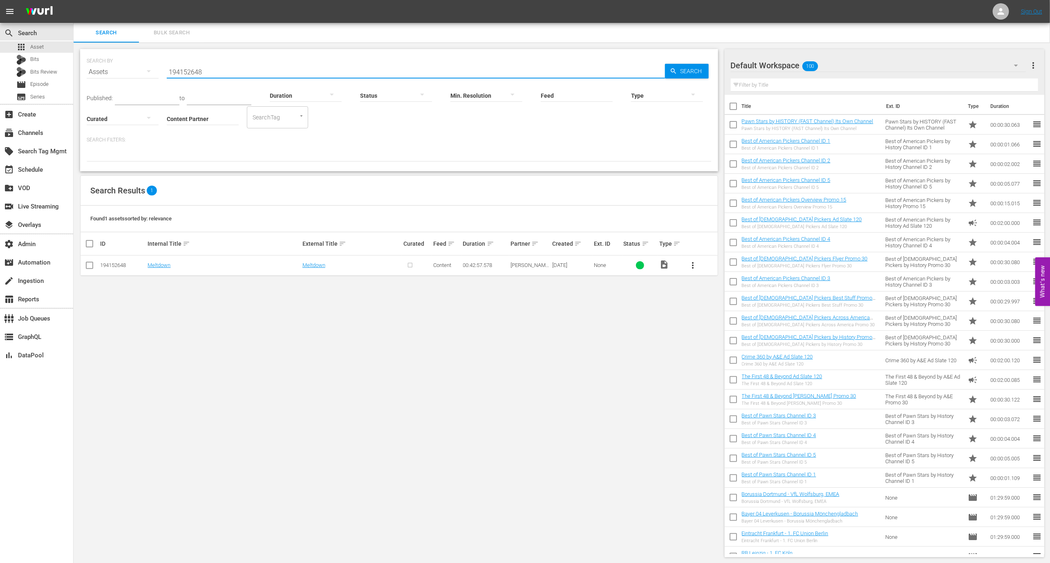
click at [224, 73] on input "194152648" at bounding box center [416, 72] width 498 height 20
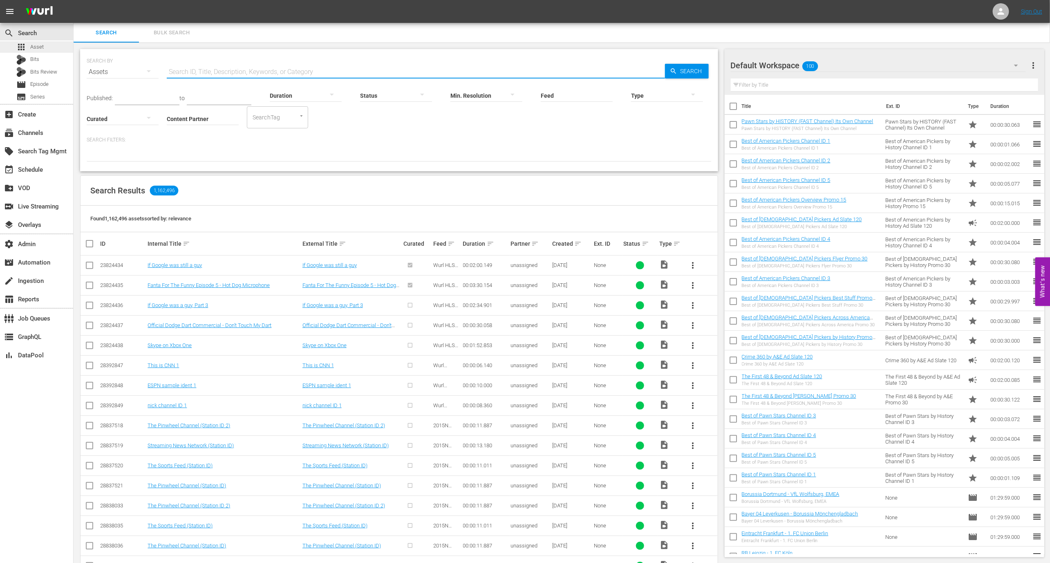
click at [44, 42] on div "apps Asset" at bounding box center [36, 46] width 73 height 11
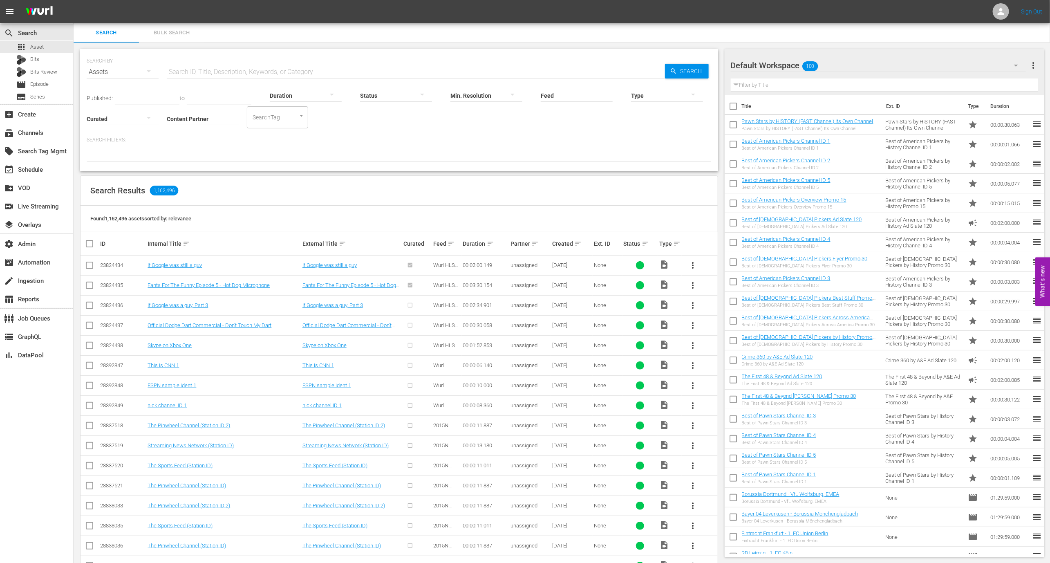
click at [190, 124] on input "Content Partner" at bounding box center [203, 119] width 72 height 29
click at [195, 144] on div "Wurl Sales (167)" at bounding box center [233, 142] width 120 height 20
type input "Wurl Sales (167)"
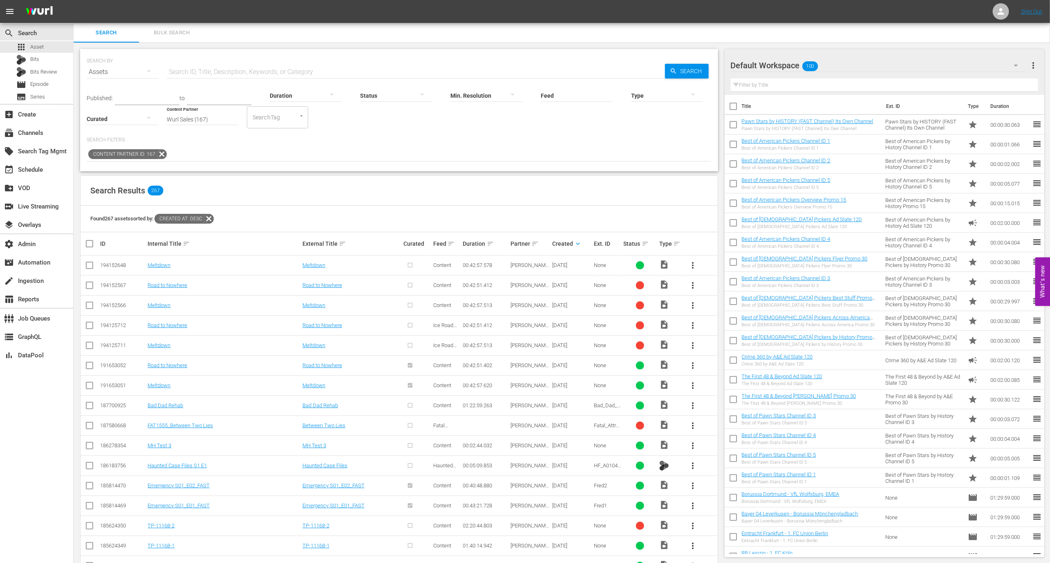
click at [123, 265] on div "194152648" at bounding box center [122, 265] width 45 height 6
click at [154, 264] on link "Meltdown" at bounding box center [159, 265] width 23 height 6
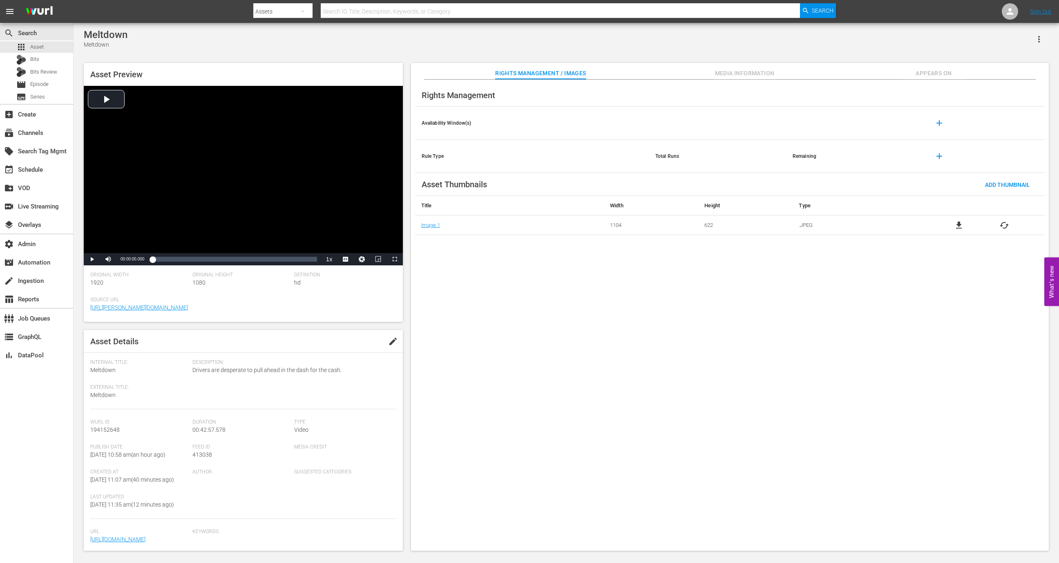
click at [203, 454] on span "413038" at bounding box center [202, 454] width 20 height 7
copy span "413038"
click at [200, 455] on span "413038" at bounding box center [202, 454] width 20 height 7
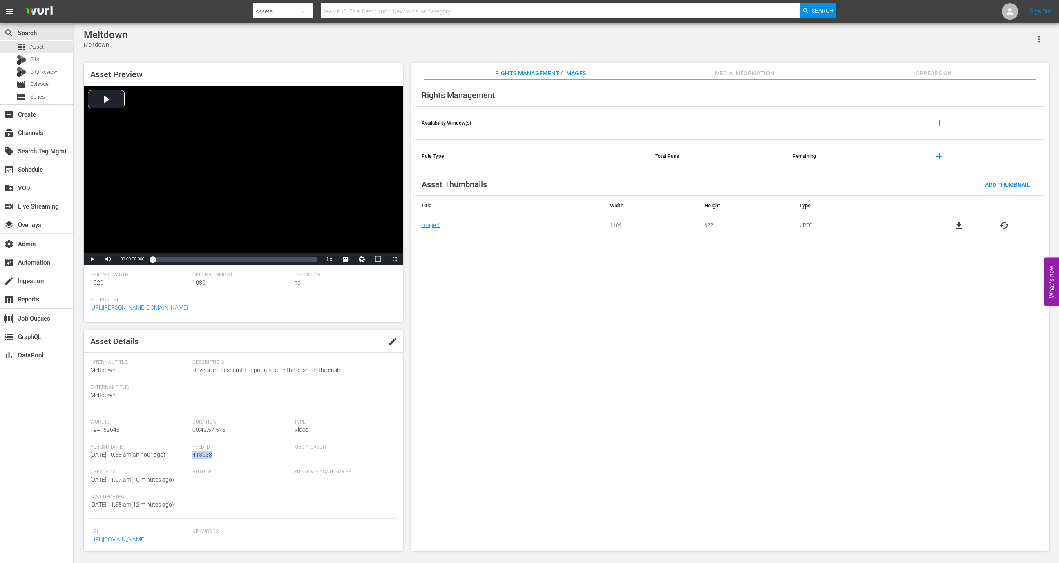
copy span "413038"
click at [203, 456] on span "413038" at bounding box center [202, 454] width 20 height 7
copy span "413038"
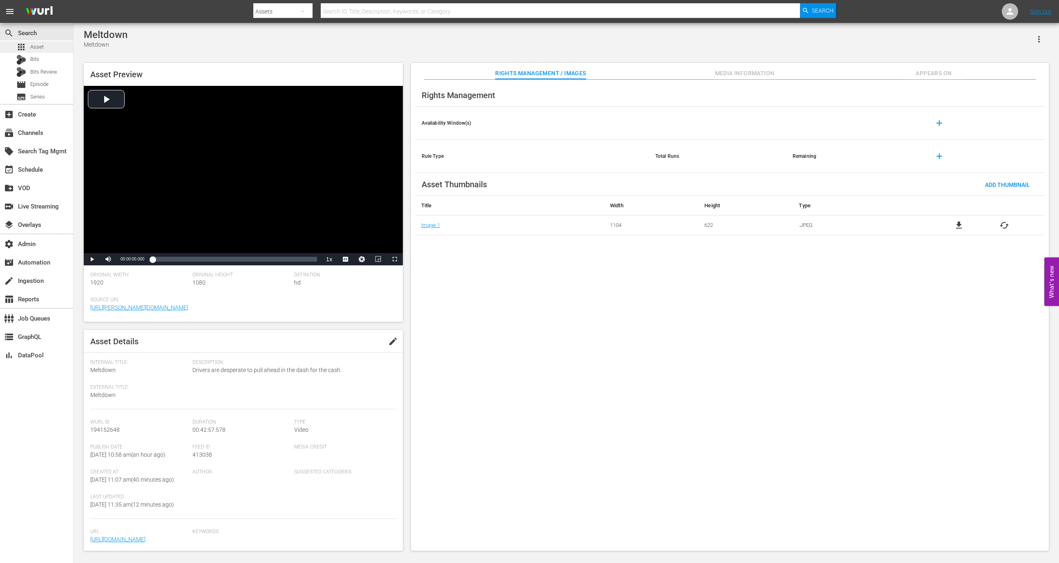
click at [39, 49] on span "Asset" at bounding box center [36, 47] width 13 height 8
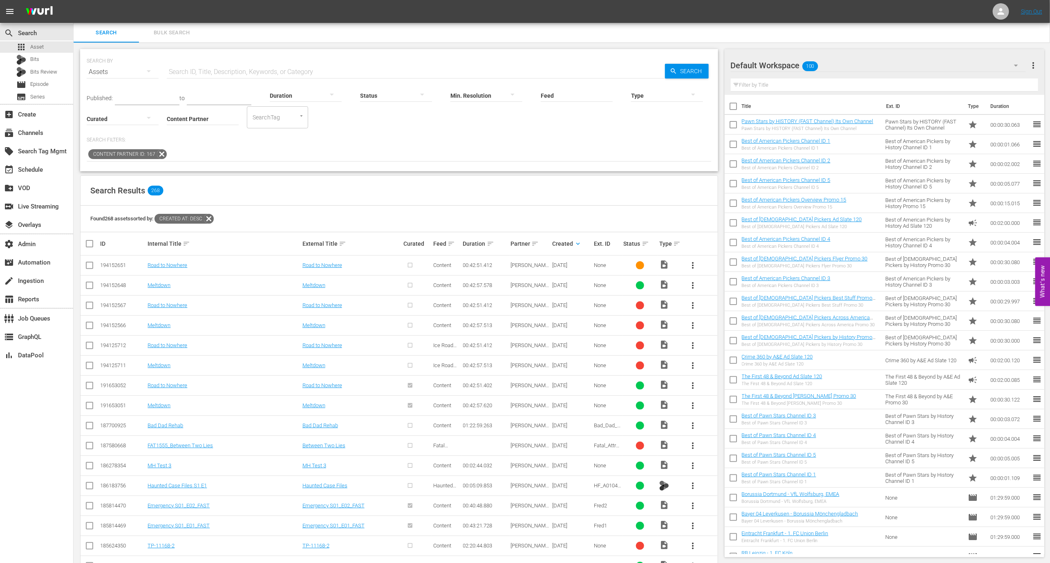
click at [121, 259] on td "194152651" at bounding box center [122, 265] width 47 height 20
copy div "194152651"
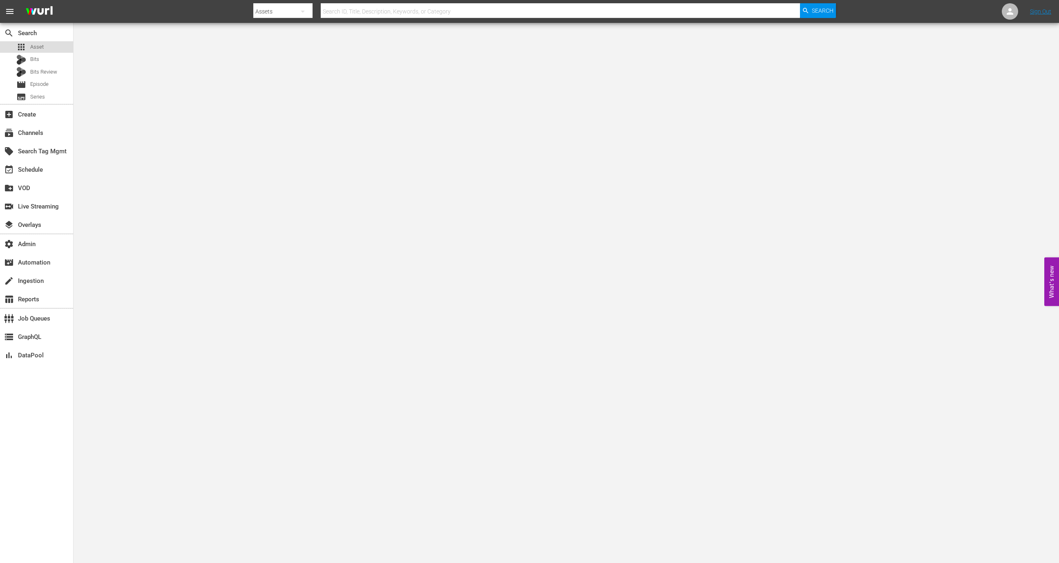
click at [61, 46] on div "apps Asset" at bounding box center [36, 46] width 73 height 11
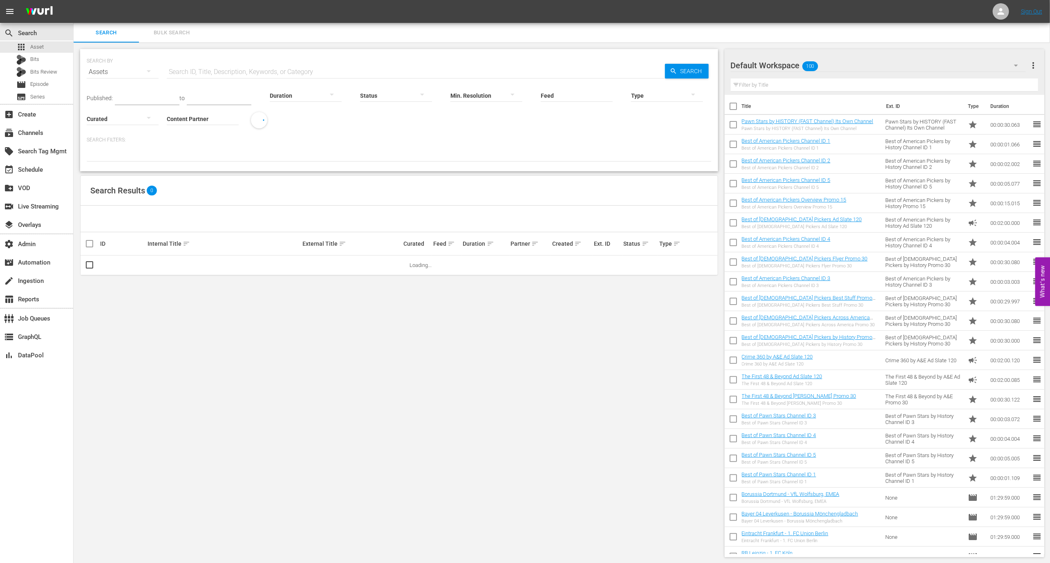
click at [204, 121] on input "Content Partner" at bounding box center [203, 119] width 72 height 29
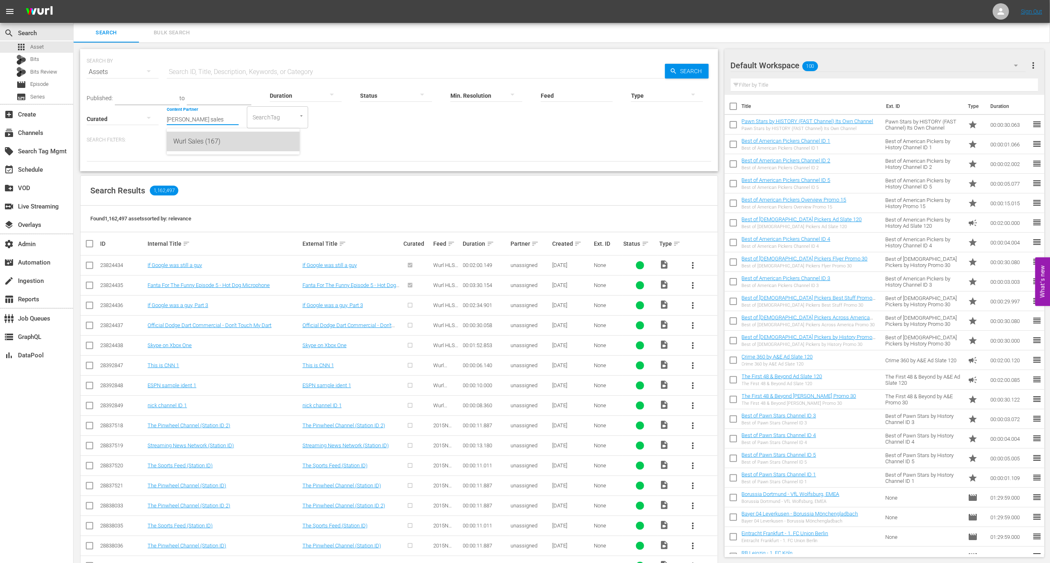
click at [197, 148] on div "Wurl Sales (167)" at bounding box center [233, 142] width 120 height 20
type input "Wurl Sales (167)"
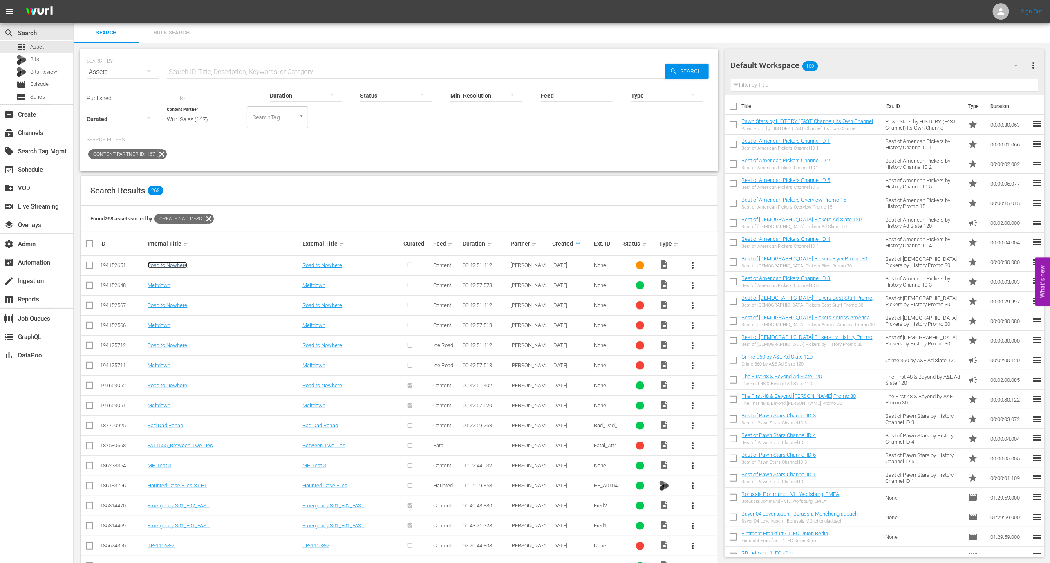
click at [165, 262] on link "Road to Nowhere" at bounding box center [168, 265] width 40 height 6
click at [163, 279] on td "Meltdown" at bounding box center [223, 285] width 154 height 20
click at [163, 282] on link "Meltdown" at bounding box center [159, 285] width 23 height 6
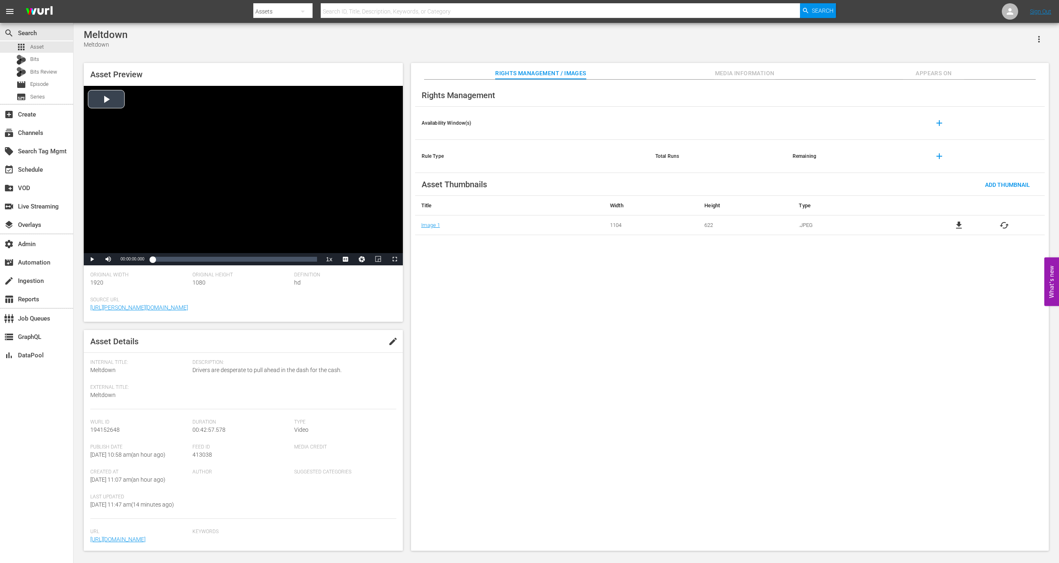
click at [306, 236] on div "Video Player" at bounding box center [243, 169] width 319 height 167
drag, startPoint x: 125, startPoint y: 260, endPoint x: 121, endPoint y: 260, distance: 4.5
click at [121, 260] on div "22%" at bounding box center [126, 259] width 17 height 1
click at [340, 246] on li "swe" at bounding box center [345, 248] width 41 height 9
click at [92, 259] on span "Video Player" at bounding box center [92, 259] width 0 height 0
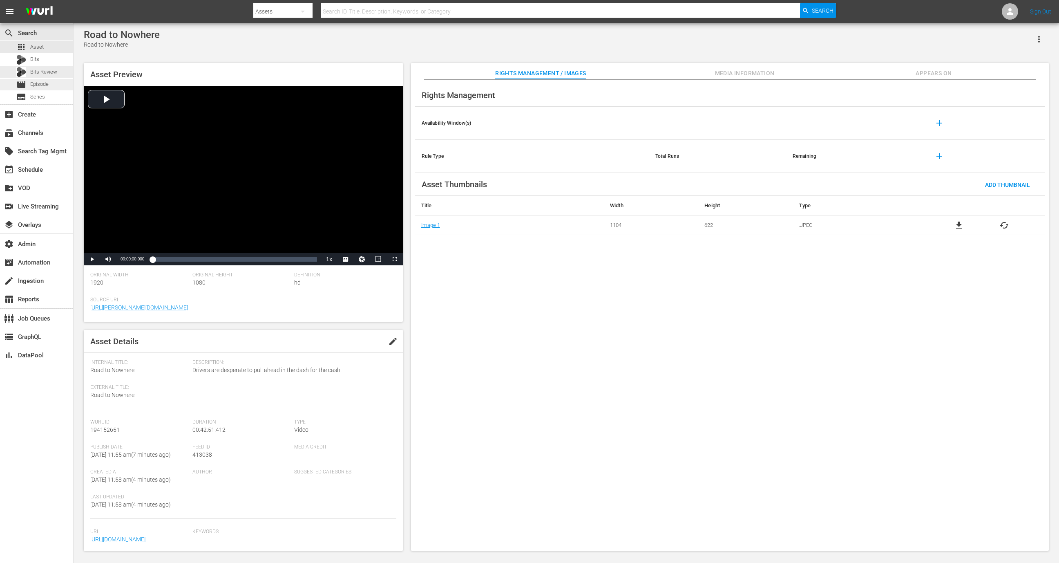
click at [47, 85] on span "Episode" at bounding box center [39, 84] width 18 height 8
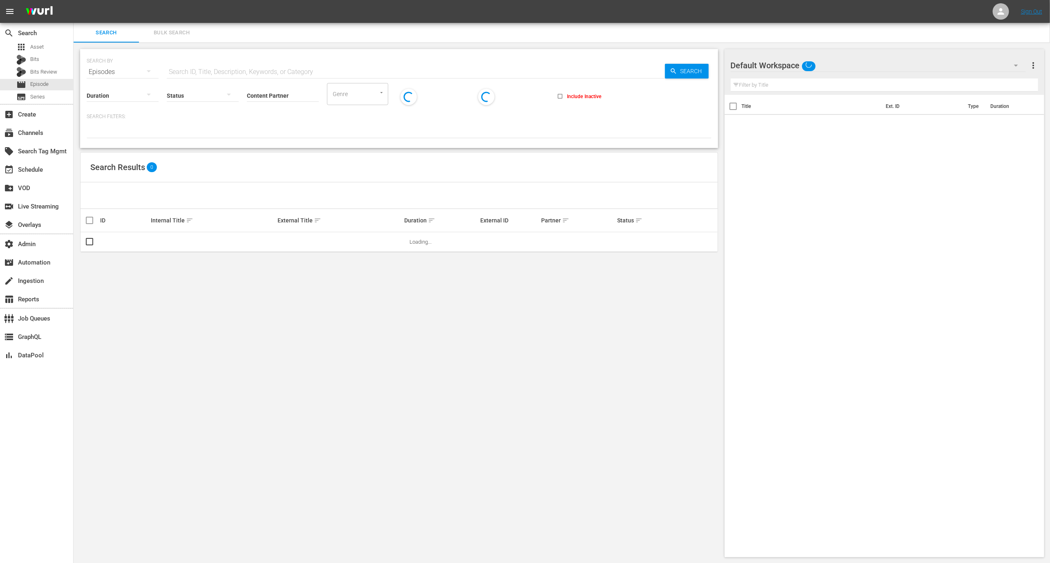
click at [212, 67] on input "text" at bounding box center [416, 72] width 498 height 20
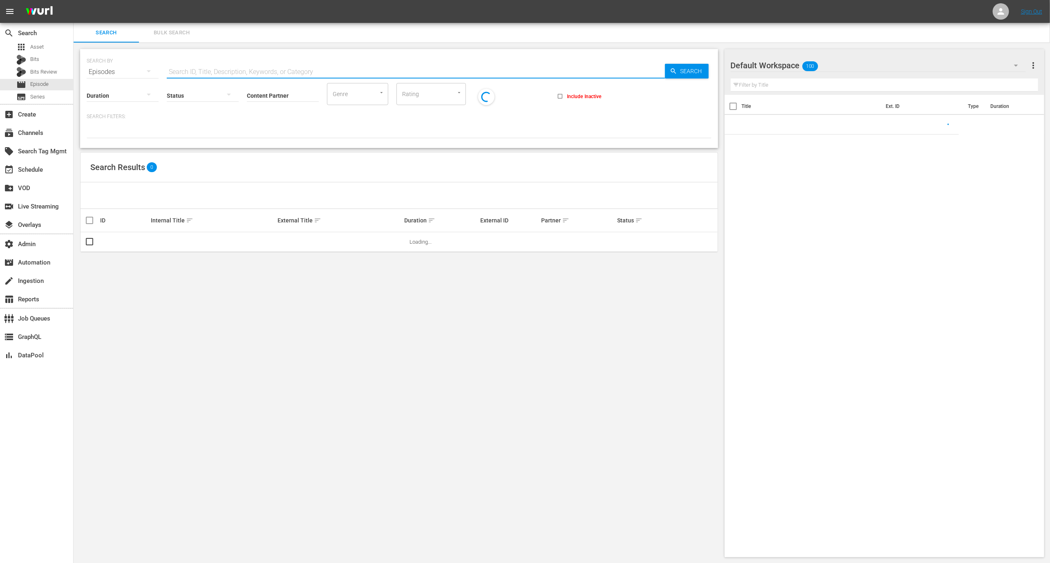
paste input "259872"
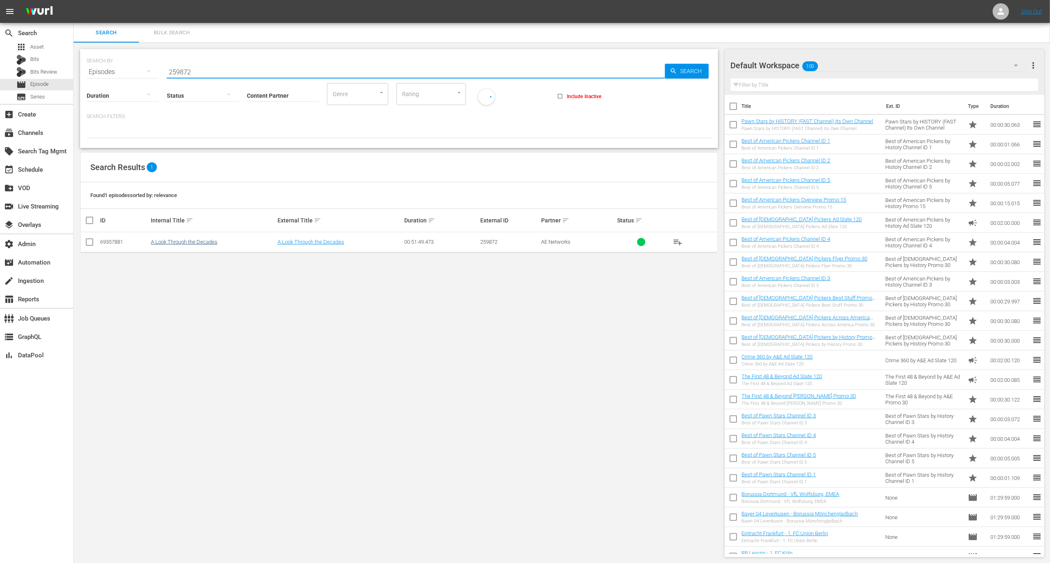
type input "259872"
click at [174, 241] on link "A Look Through the Decades" at bounding box center [184, 242] width 67 height 6
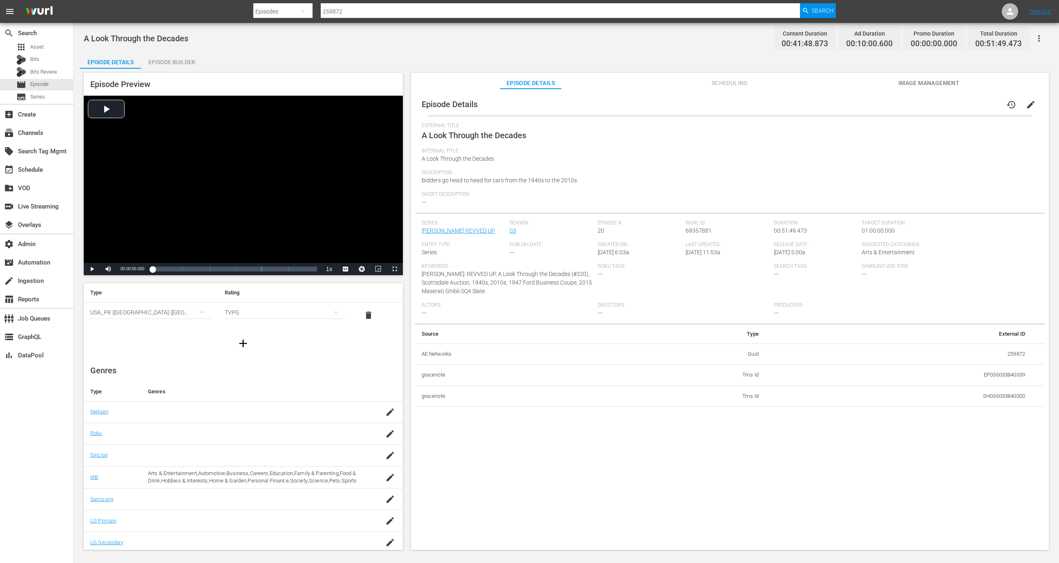
scroll to position [33, 0]
click at [1035, 41] on icon "button" at bounding box center [1039, 39] width 10 height 10
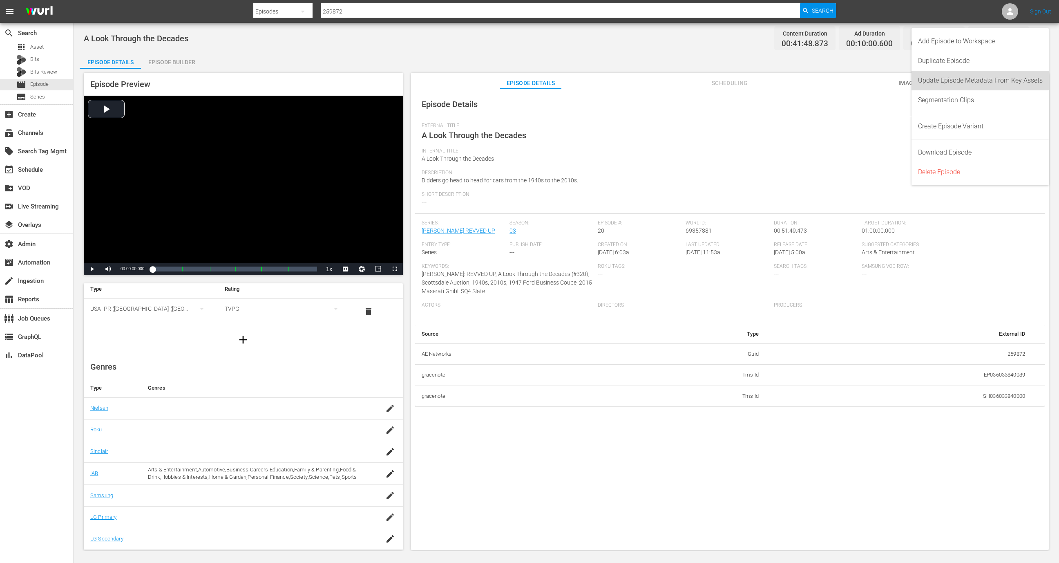
click at [977, 82] on div "Update Episode Metadata From Key Assets" at bounding box center [980, 81] width 125 height 20
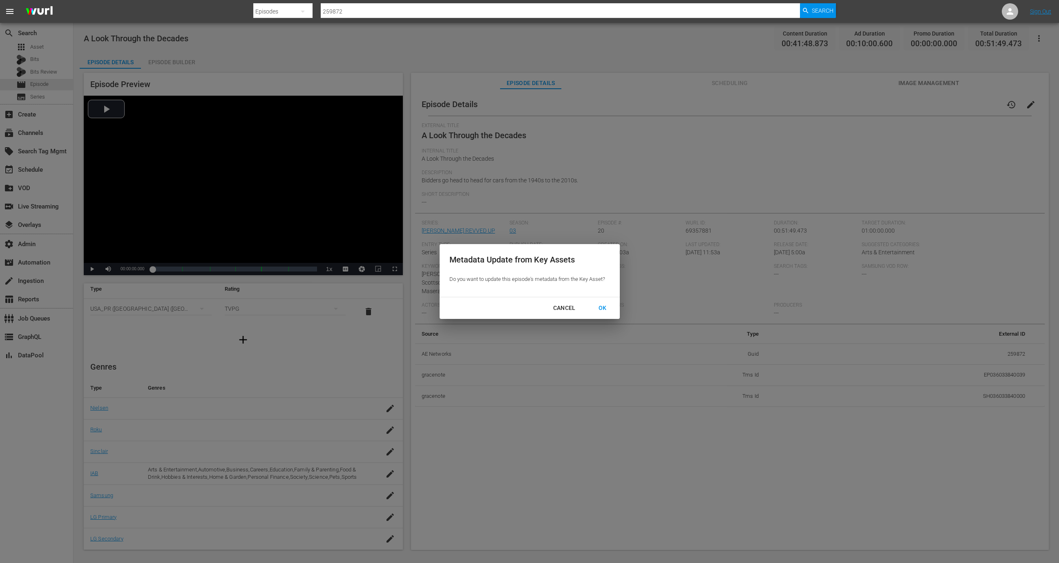
click at [603, 308] on div "OK" at bounding box center [602, 308] width 21 height 10
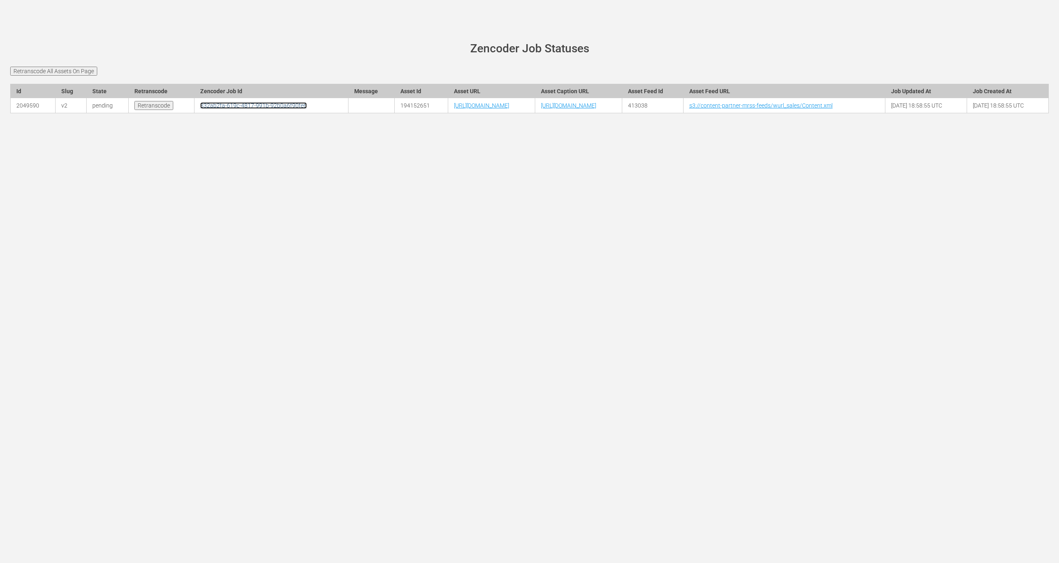
click at [200, 109] on link "832ab2fa-619c-4817-991b-92b0a6f90fe6" at bounding box center [253, 105] width 107 height 7
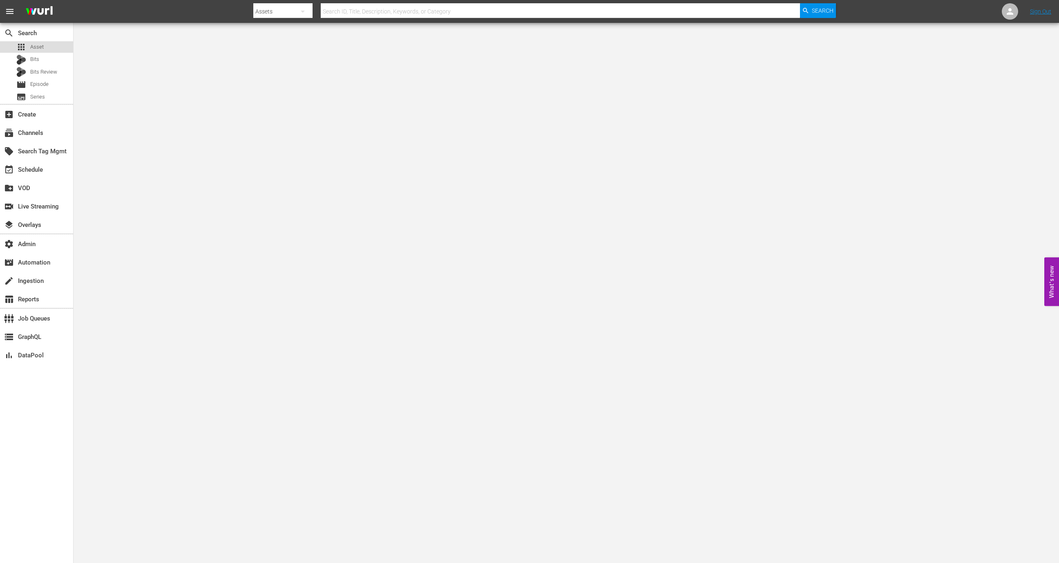
click at [58, 48] on div "apps Asset" at bounding box center [36, 46] width 73 height 11
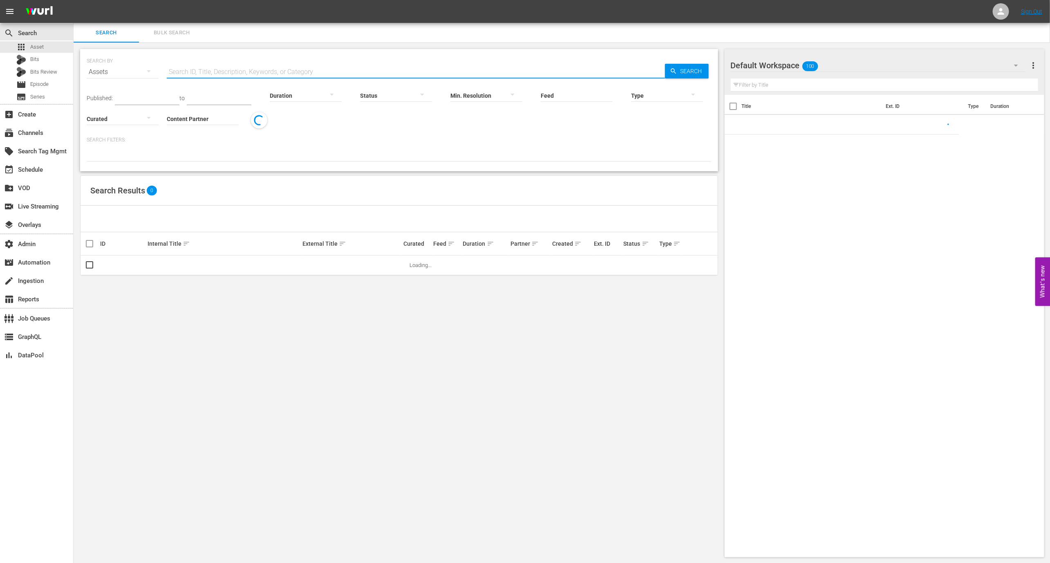
click at [201, 71] on input "text" at bounding box center [416, 72] width 498 height 20
paste input "194152651"
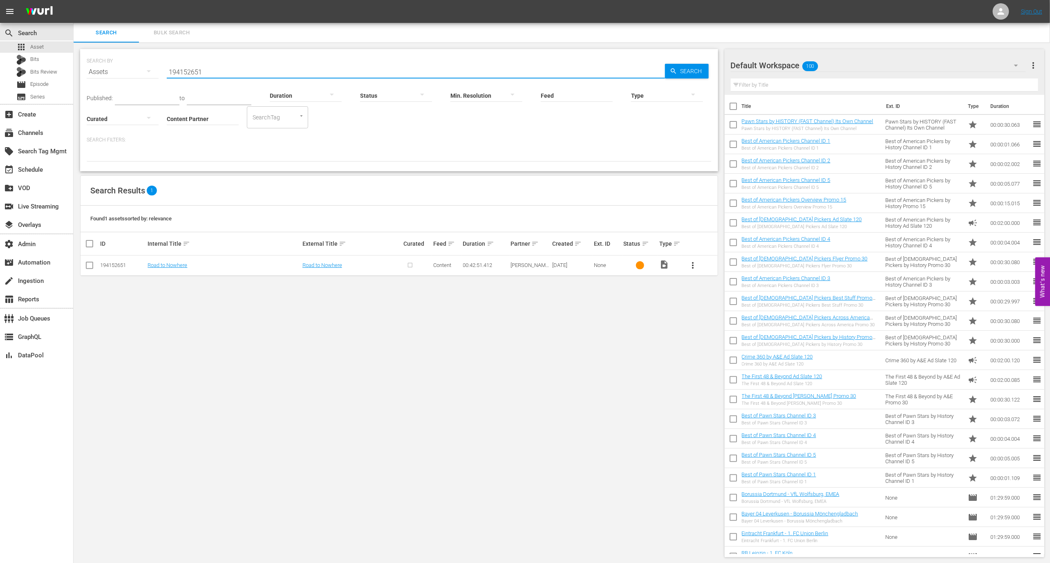
type input "194152651"
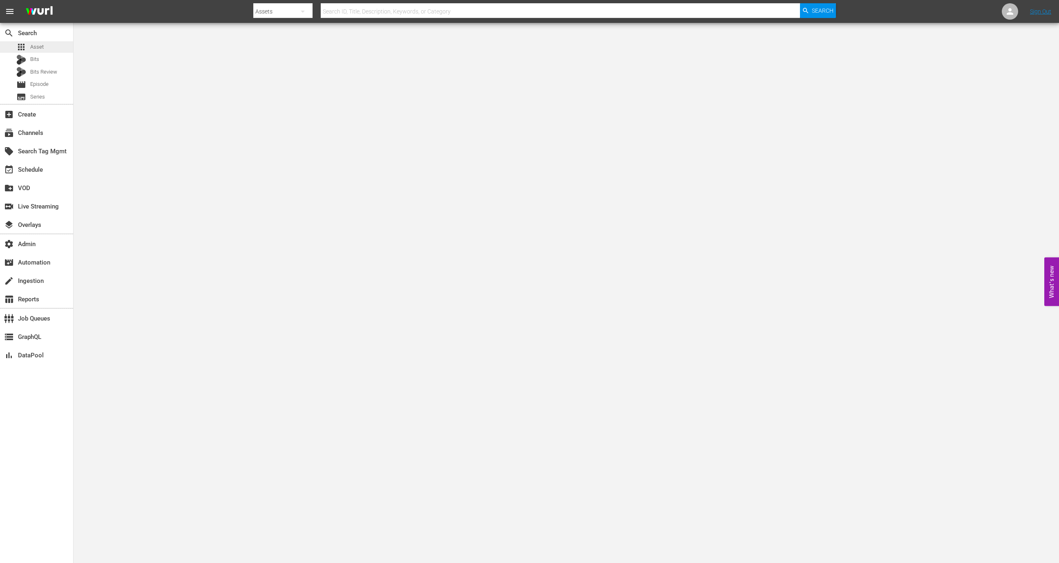
click at [57, 42] on div "apps Asset" at bounding box center [36, 46] width 73 height 11
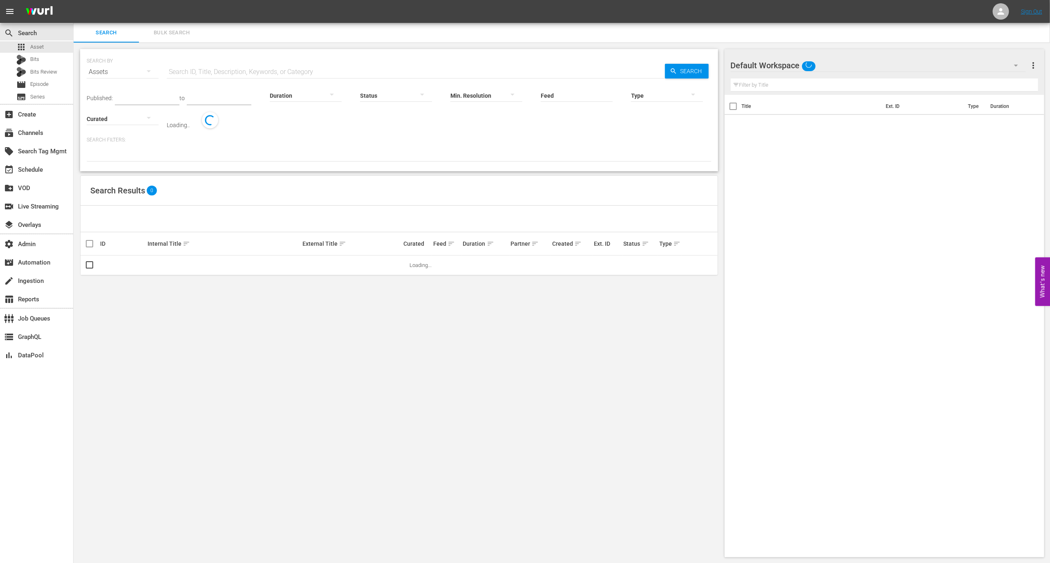
click at [205, 72] on input "text" at bounding box center [416, 72] width 498 height 20
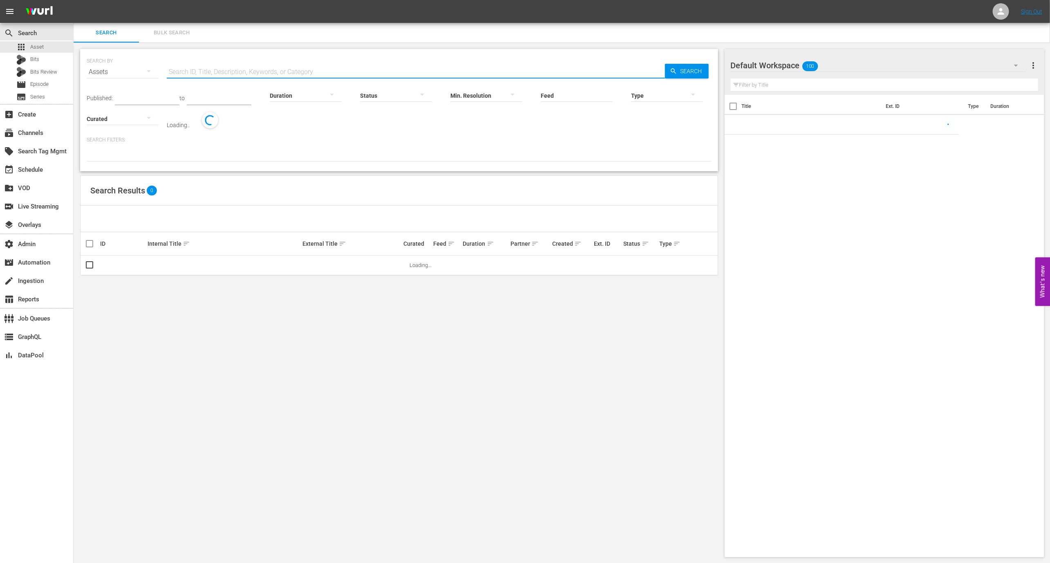
paste input "259872"
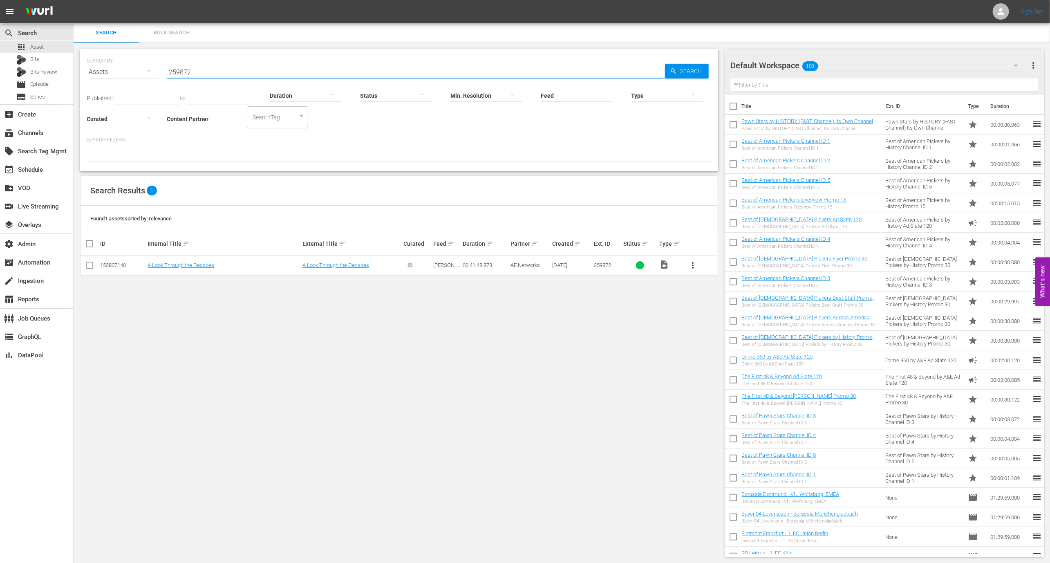
type input "259872"
click at [605, 263] on span "259872" at bounding box center [602, 265] width 17 height 6
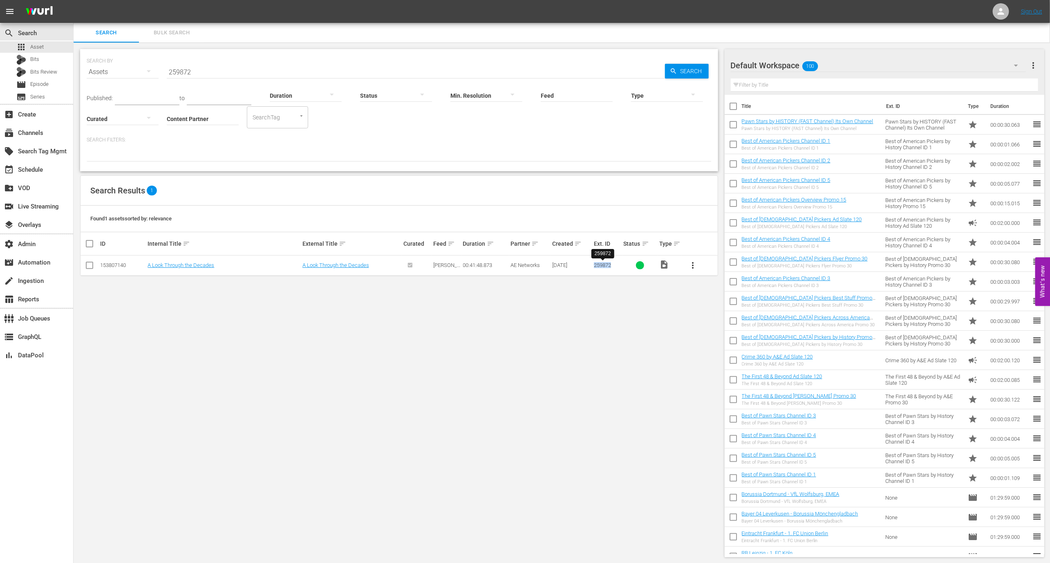
click at [605, 263] on span "259872" at bounding box center [602, 265] width 17 height 6
click at [184, 263] on link "A Look Through the Decades" at bounding box center [181, 265] width 67 height 6
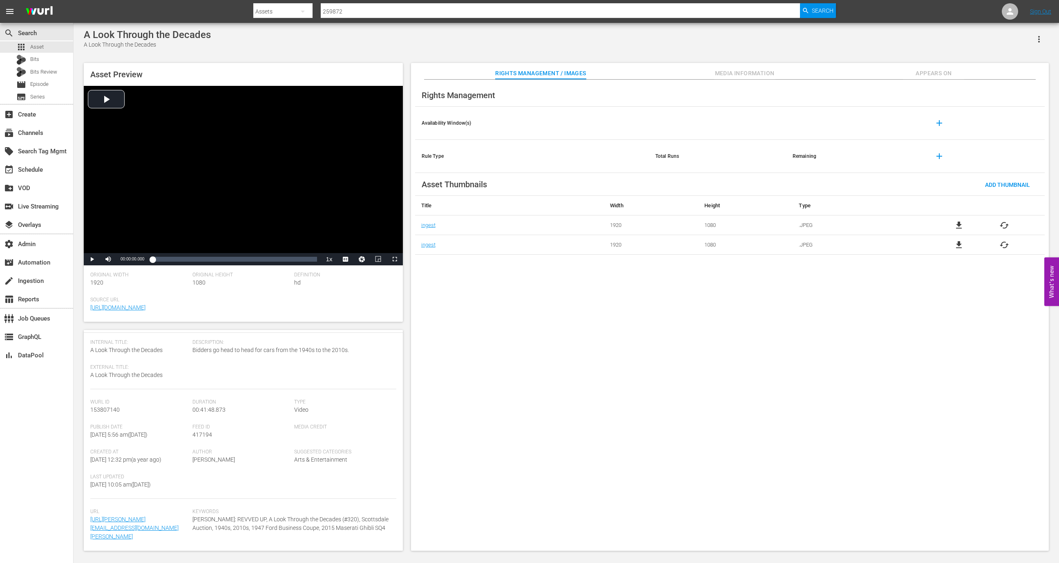
scroll to position [63, 0]
click at [741, 62] on div "Asset Preview Video Player is loading. Play Video Play Mute Current Time 00:00:…" at bounding box center [566, 302] width 973 height 487
click at [741, 67] on button "Media Information" at bounding box center [744, 71] width 61 height 16
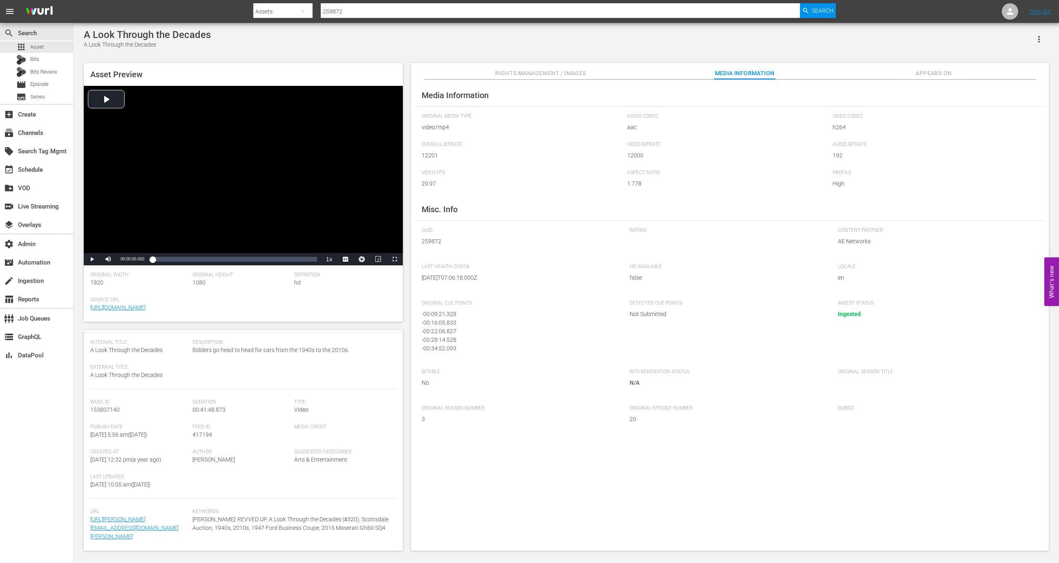
click at [429, 244] on span "259872" at bounding box center [520, 241] width 196 height 9
copy span "259872"
click at [58, 50] on div "apps Asset" at bounding box center [36, 46] width 73 height 11
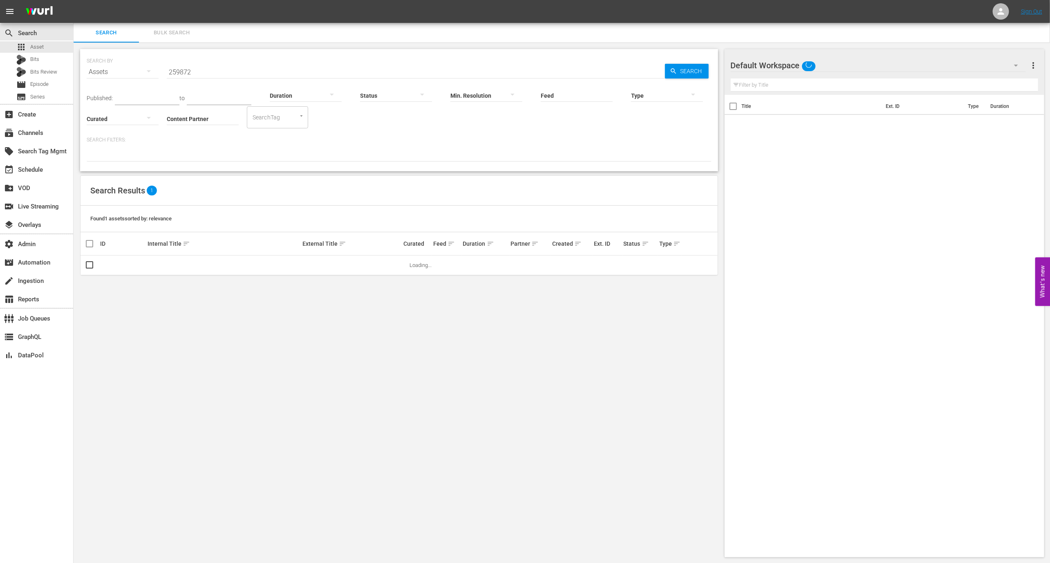
click at [239, 73] on input "259872" at bounding box center [416, 72] width 498 height 20
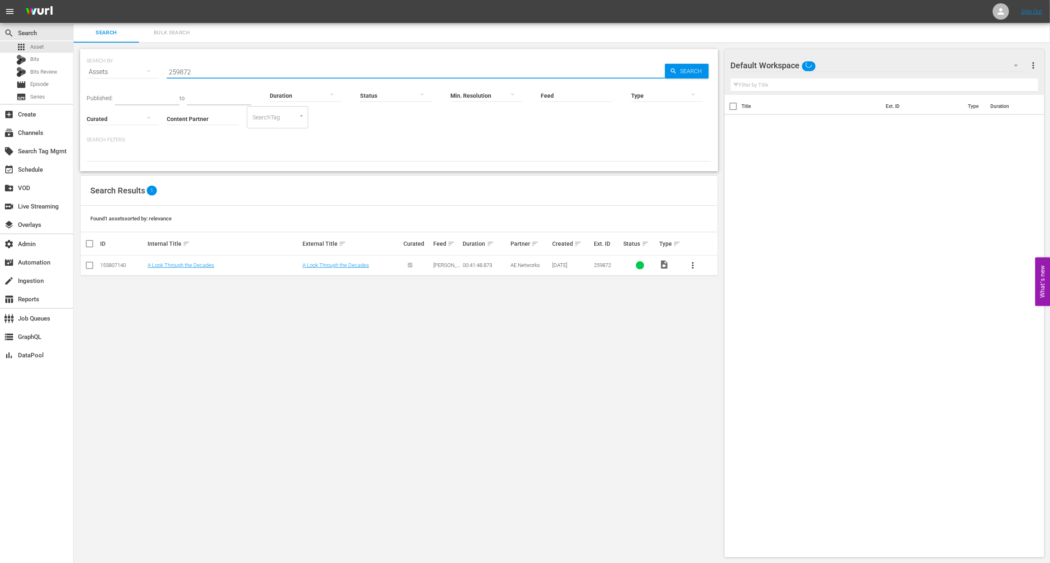
click at [239, 73] on input "259872" at bounding box center [416, 72] width 498 height 20
paste input "63"
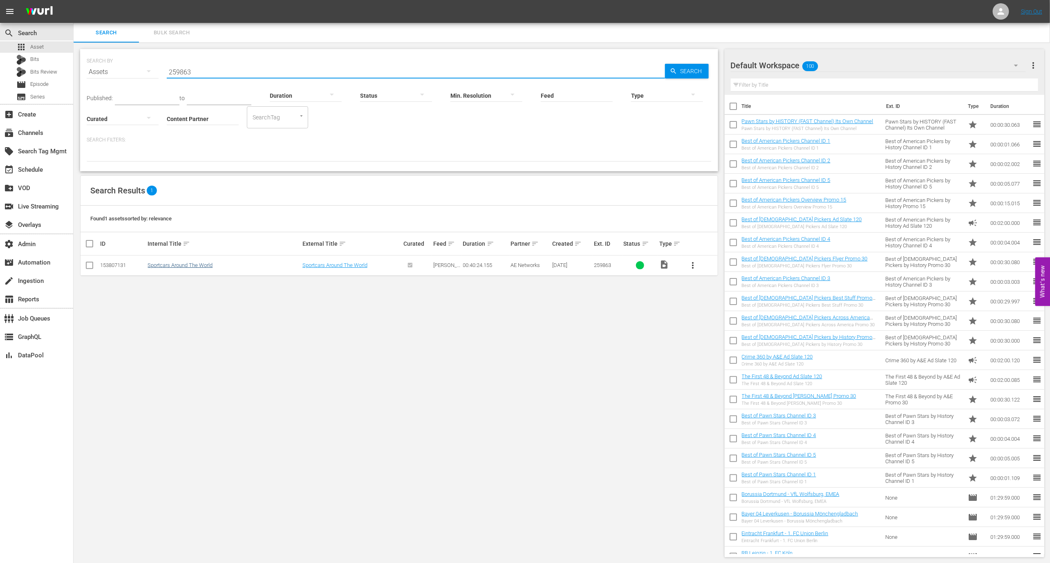
type input "259863"
click at [183, 266] on link "Sportcars Around The World" at bounding box center [180, 265] width 65 height 6
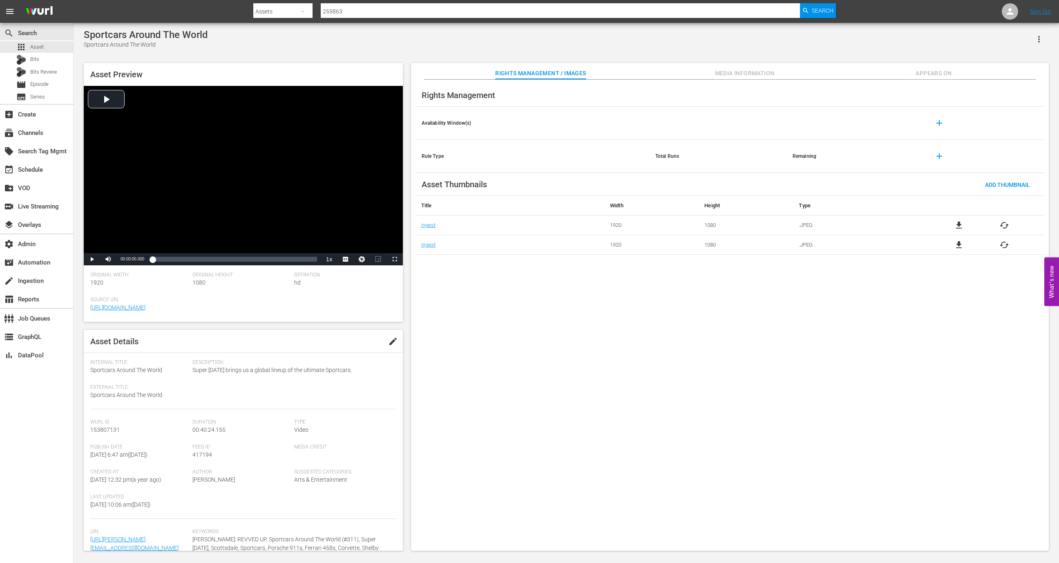
scroll to position [63, 0]
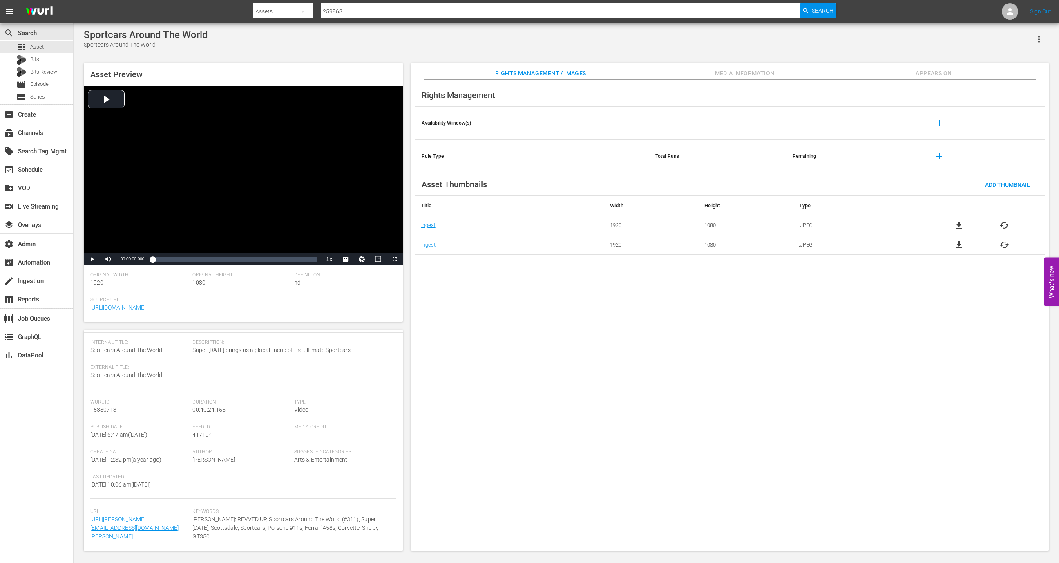
click at [103, 406] on span "153807131" at bounding box center [104, 409] width 29 height 7
copy span "153807131"
click at [908, 62] on div "Asset Preview Video Player is loading. Play Video Play Mute Current Time 00:00:…" at bounding box center [566, 302] width 973 height 487
click at [919, 65] on button "Appears On" at bounding box center [933, 71] width 61 height 16
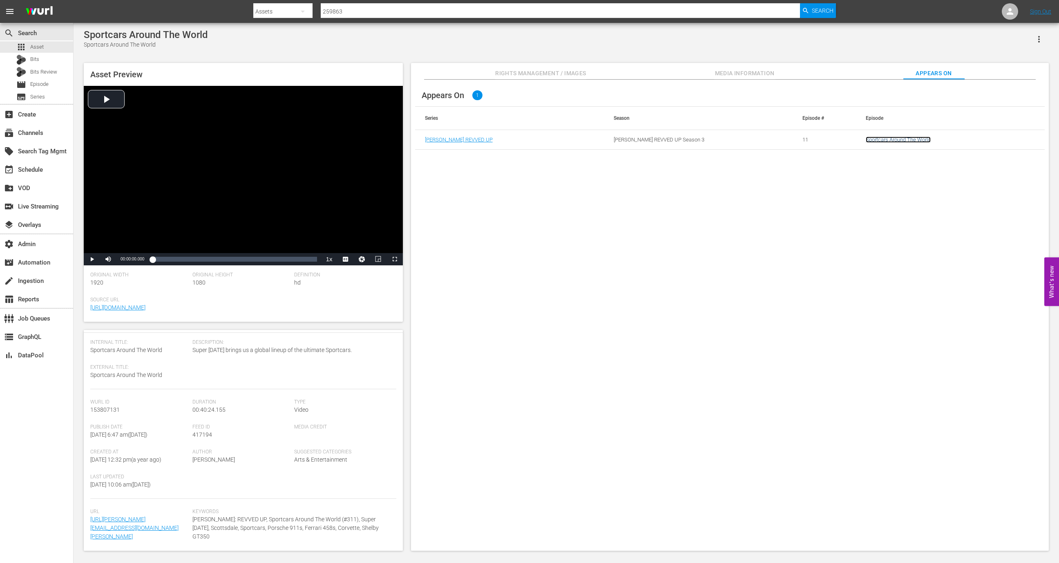
click at [885, 139] on link "Sportcars Around The World" at bounding box center [898, 139] width 65 height 6
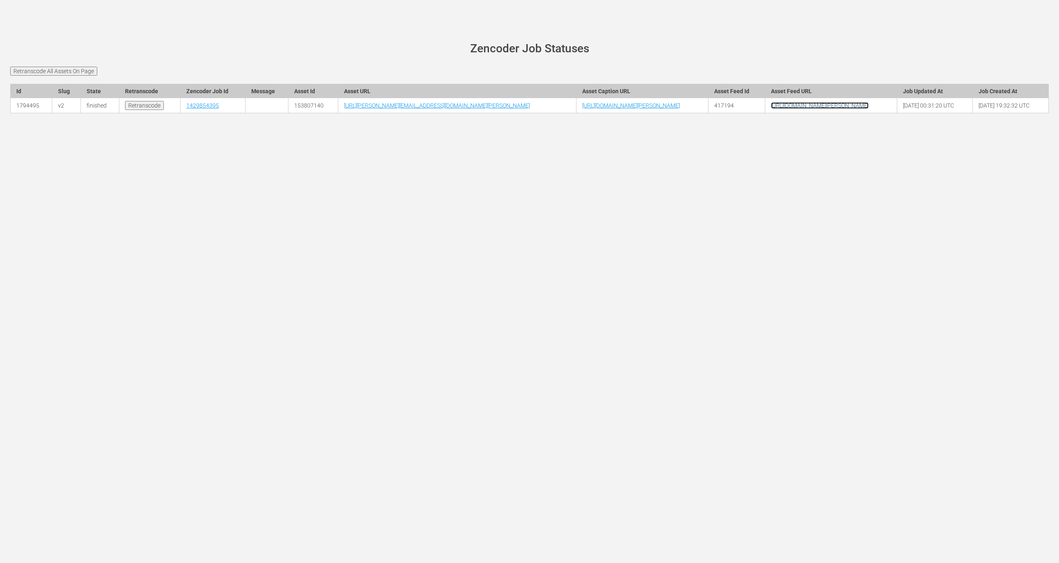
click at [829, 109] on link "[URL][DOMAIN_NAME][PERSON_NAME]" at bounding box center [820, 105] width 98 height 7
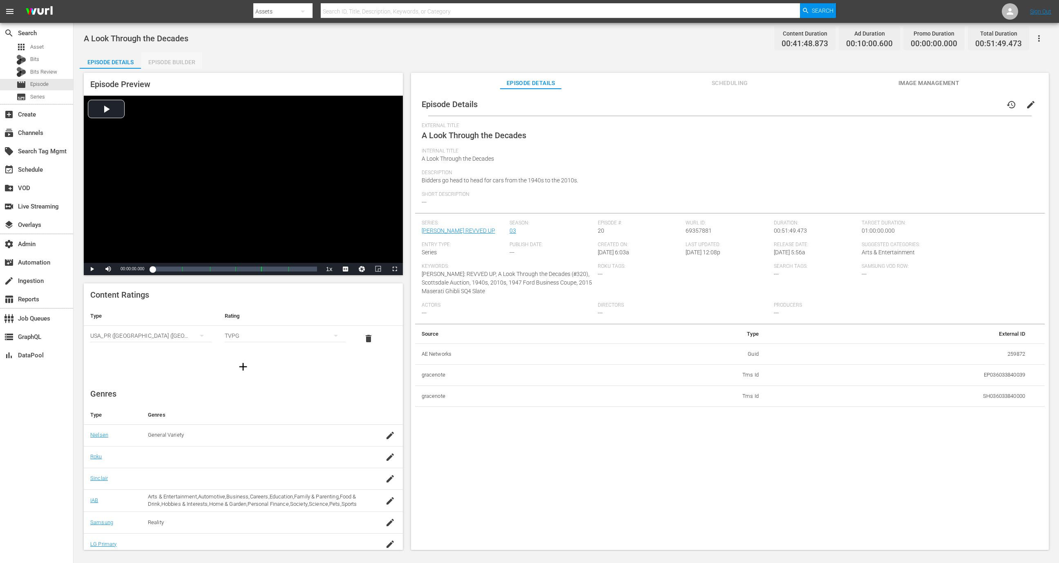
click at [181, 63] on div "Episode Builder" at bounding box center [171, 62] width 61 height 20
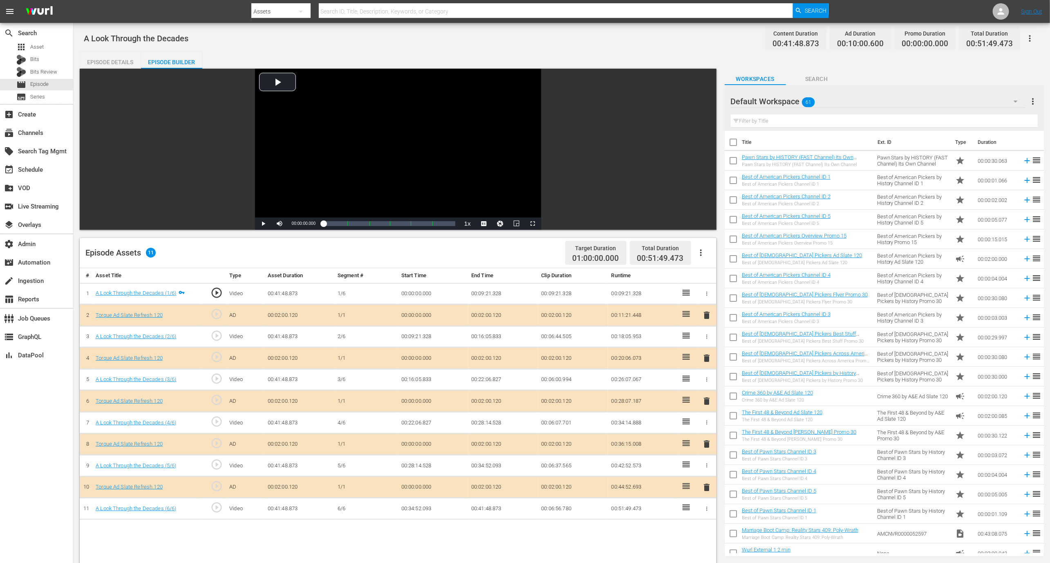
click at [110, 58] on div "Episode Details" at bounding box center [110, 62] width 61 height 20
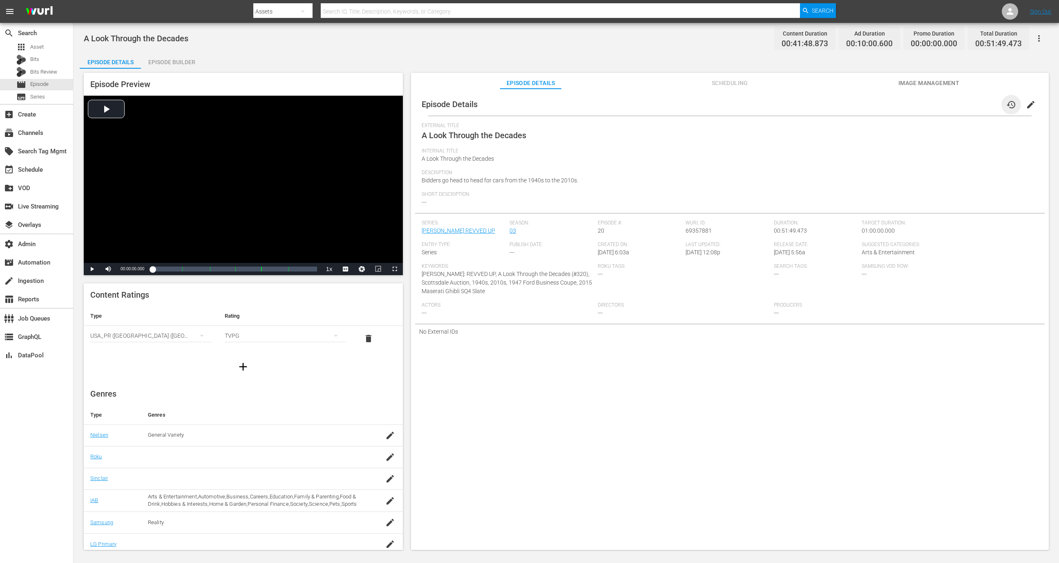
click at [1006, 107] on span "history" at bounding box center [1011, 105] width 10 height 10
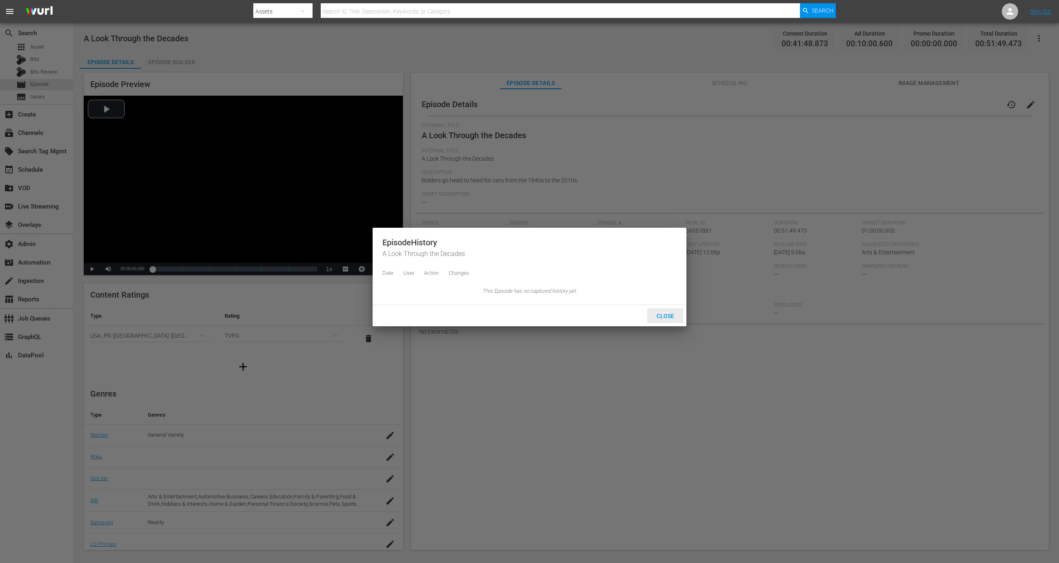
drag, startPoint x: 661, startPoint y: 324, endPoint x: 657, endPoint y: 320, distance: 6.1
click at [661, 319] on span "Close" at bounding box center [665, 316] width 31 height 7
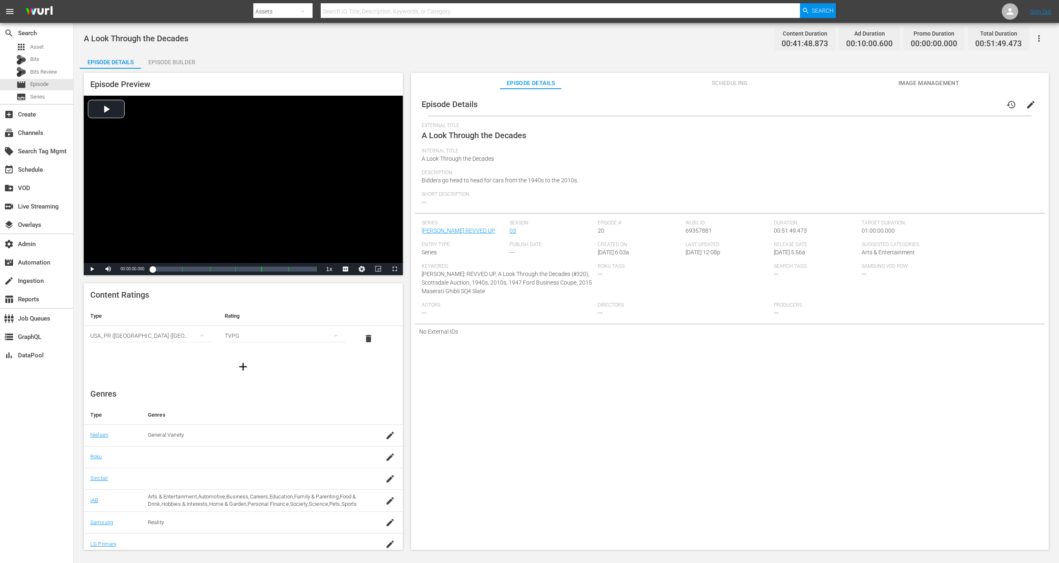
drag, startPoint x: 657, startPoint y: 320, endPoint x: 663, endPoint y: 324, distance: 7.4
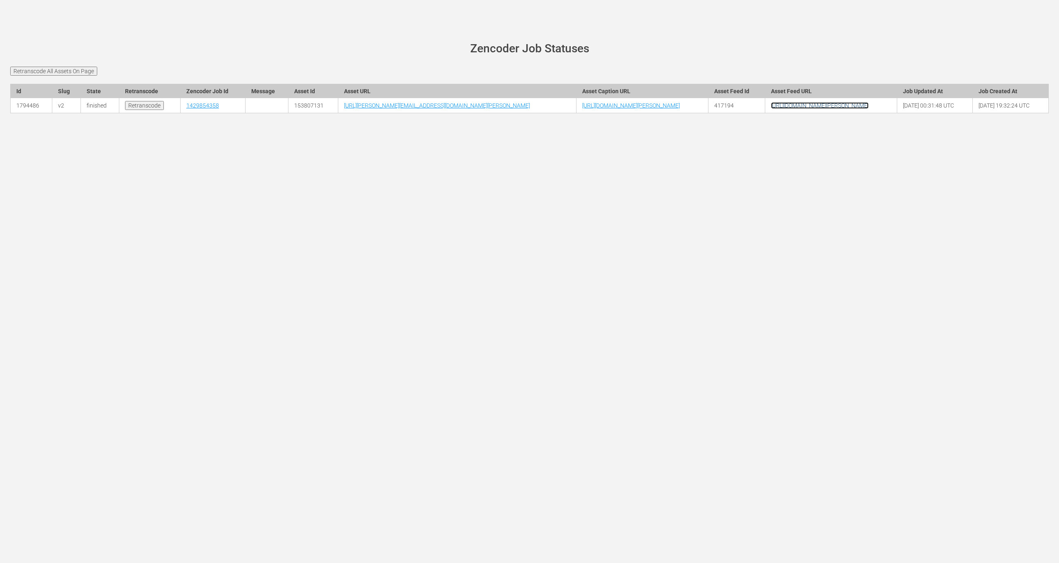
click at [816, 109] on link "[URL][DOMAIN_NAME][PERSON_NAME]" at bounding box center [820, 105] width 98 height 7
